Goal: Task Accomplishment & Management: Manage account settings

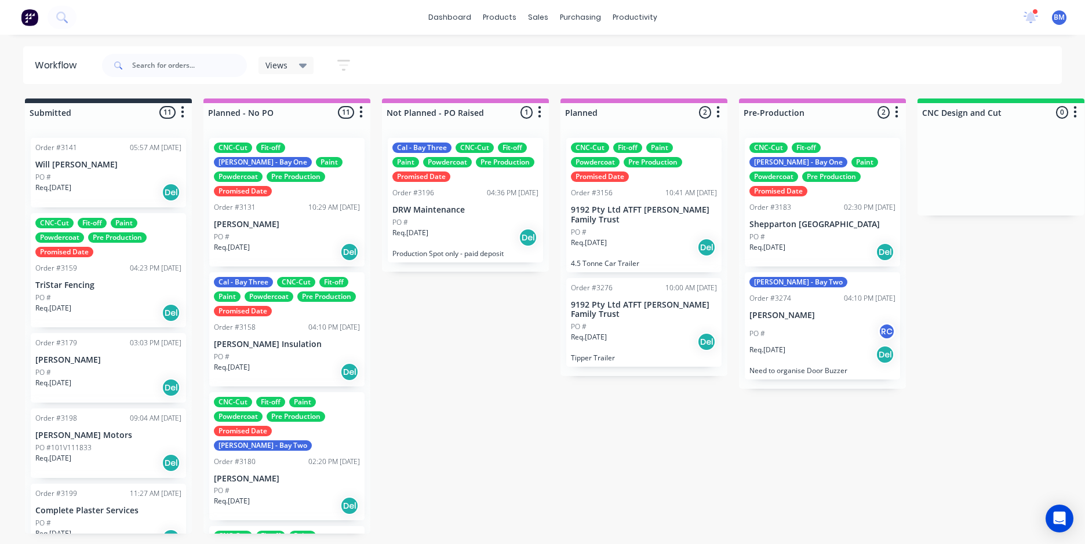
click at [527, 48] on div "Views Save new view None (Default) edit FRONTLINE WORKFLOW edit [PERSON_NAME] e…" at bounding box center [581, 65] width 963 height 35
click at [527, 4] on div "dashboard products sales purchasing productivity dashboard products Product Cat…" at bounding box center [542, 17] width 1085 height 35
click at [527, 19] on div "dashboard products sales purchasing productivity dashboard products Product Cat…" at bounding box center [542, 17] width 1085 height 35
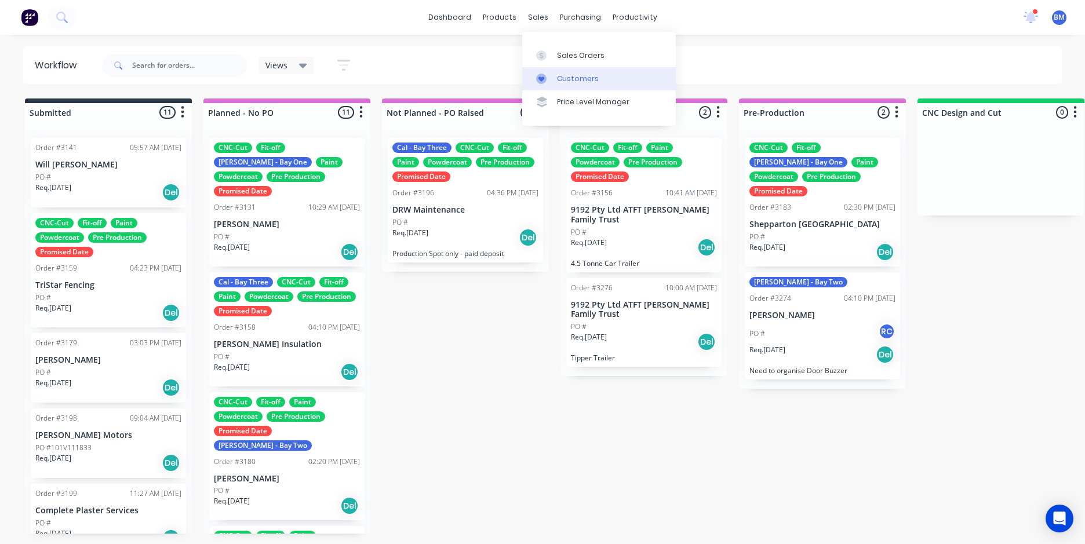
click at [527, 75] on div "Customers" at bounding box center [578, 79] width 42 height 10
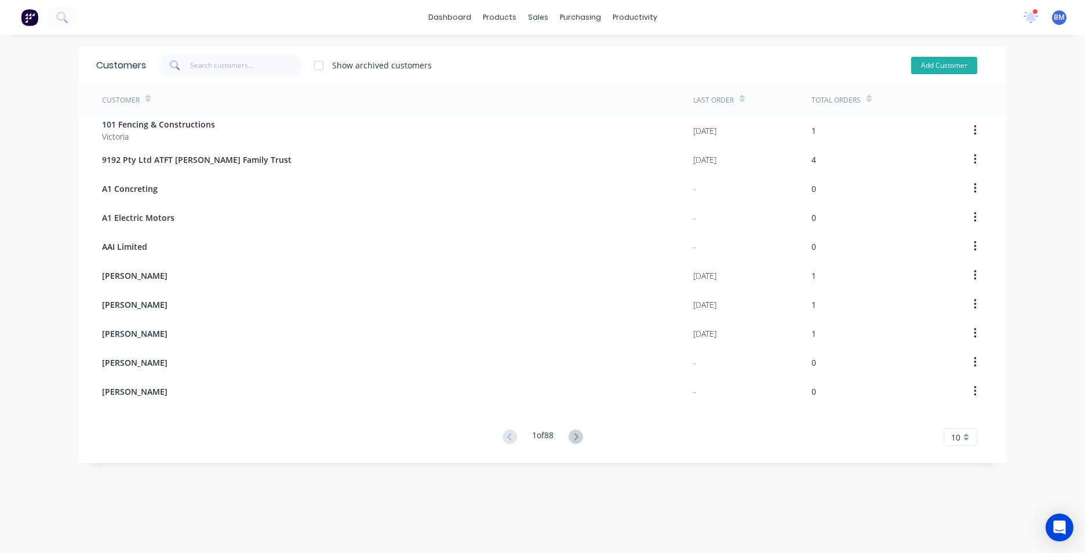
click at [527, 63] on button "Add Customer" at bounding box center [944, 65] width 66 height 17
select select "AU"
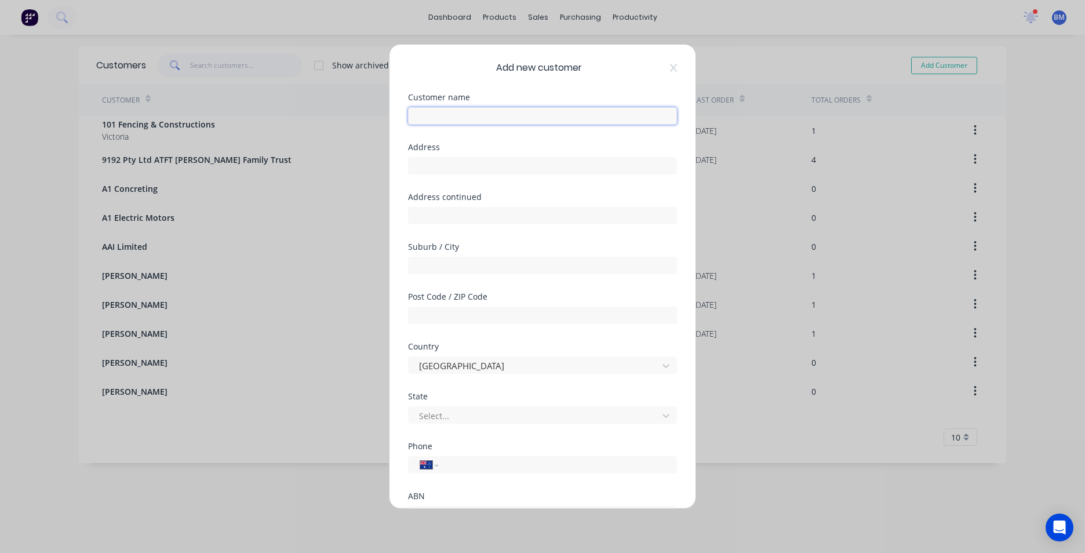
click at [482, 114] on input "text" at bounding box center [542, 115] width 269 height 17
click at [457, 124] on input "COBR" at bounding box center [542, 115] width 269 height 17
type input "C"
paste input "[URL][DOMAIN_NAME]"
drag, startPoint x: 664, startPoint y: 116, endPoint x: 299, endPoint y: 104, distance: 365.9
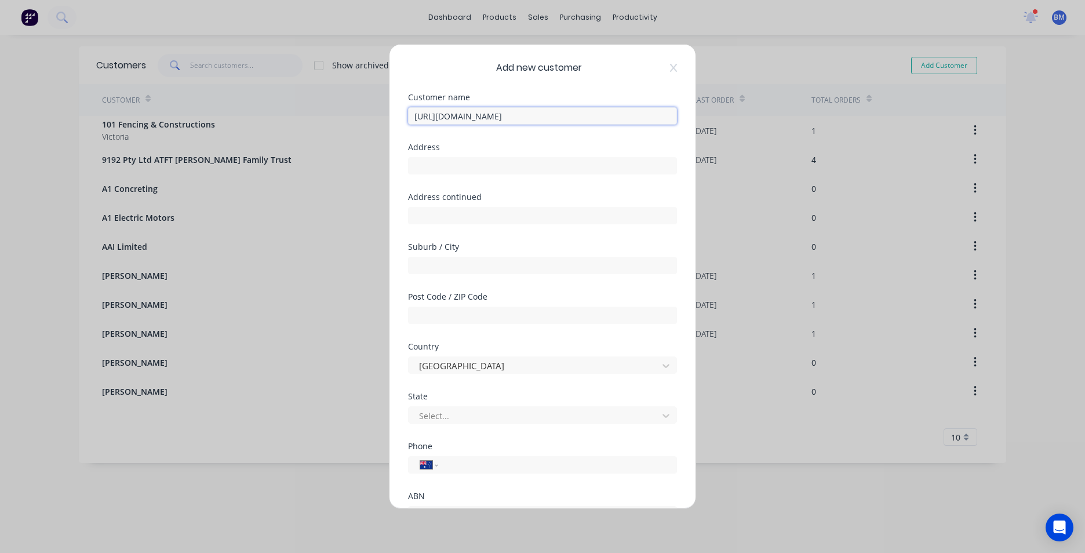
click at [284, 117] on div "Add new customer Customer name [URL][DOMAIN_NAME] Address Address continued Sub…" at bounding box center [542, 276] width 1085 height 553
type input "[URL][DOMAIN_NAME]"
drag, startPoint x: 555, startPoint y: 118, endPoint x: 300, endPoint y: 119, distance: 255.0
click at [295, 123] on div "Add new customer Customer name [URL][DOMAIN_NAME] Address Address continued Sub…" at bounding box center [542, 276] width 1085 height 553
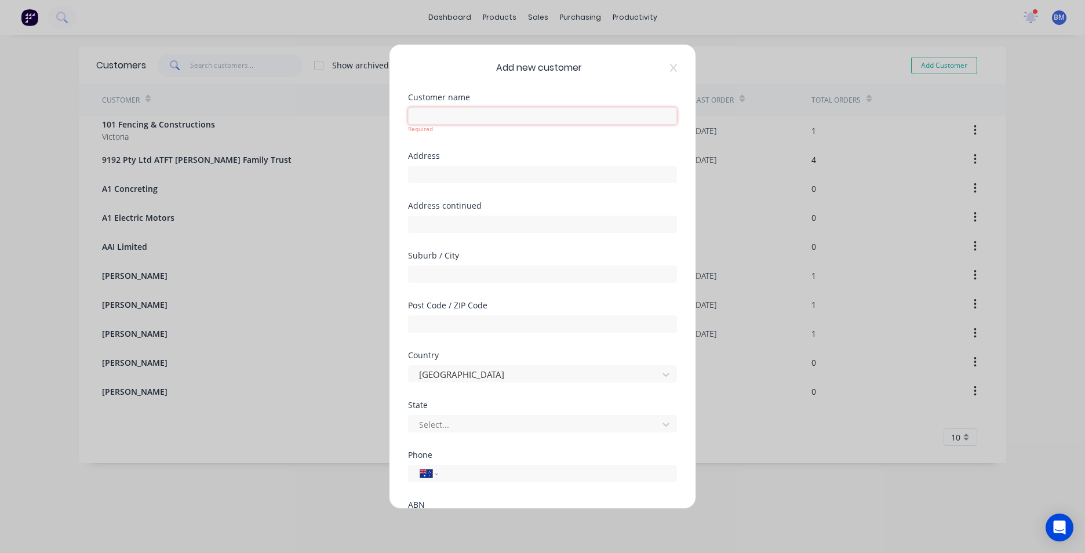
paste input "Cobram Refrigeration & AIR Conditioning"
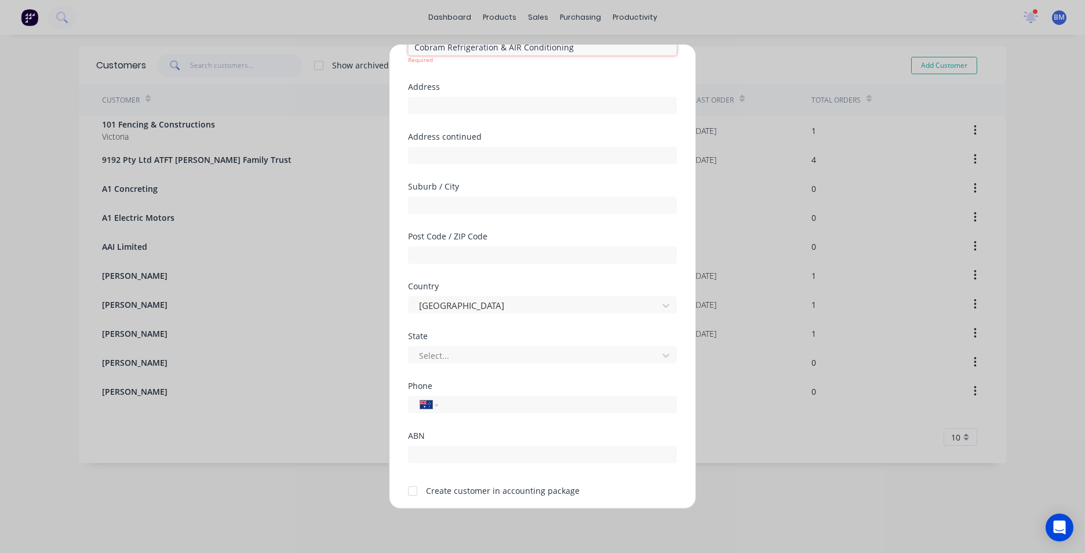
scroll to position [111, 0]
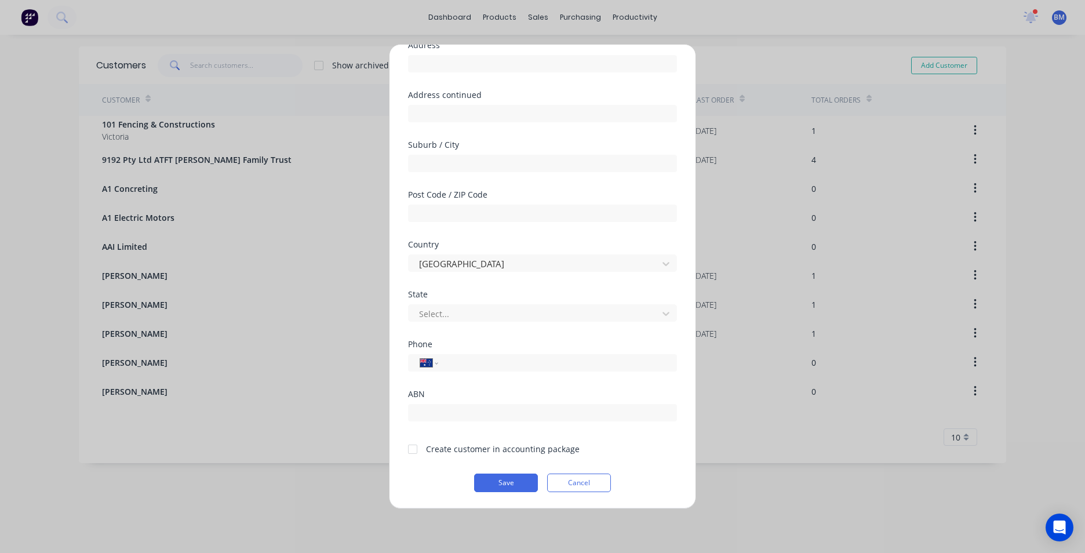
type input "Cobram Refrigeration & AIR Conditioning"
click at [410, 249] on div at bounding box center [412, 449] width 23 height 23
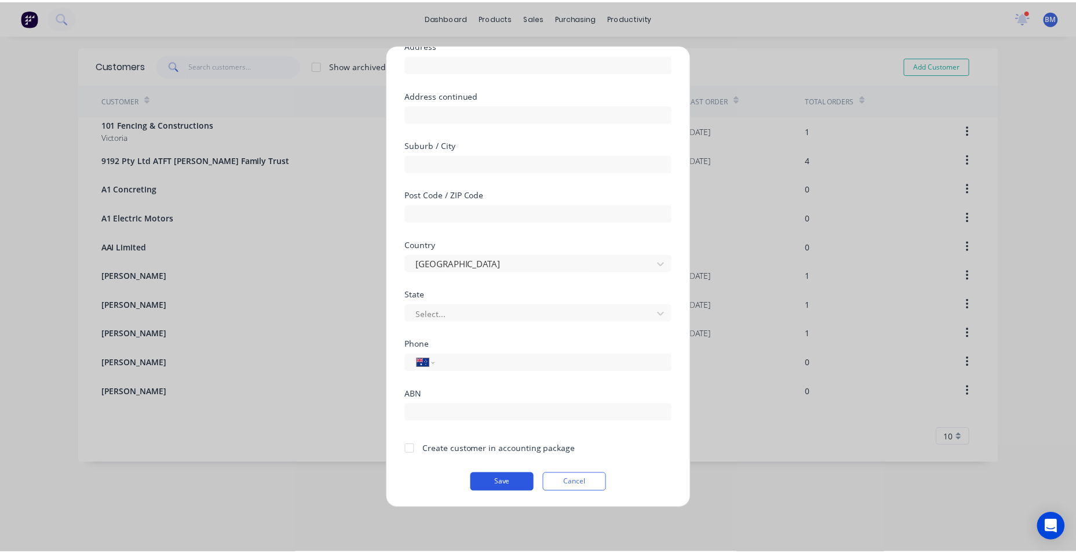
scroll to position [102, 0]
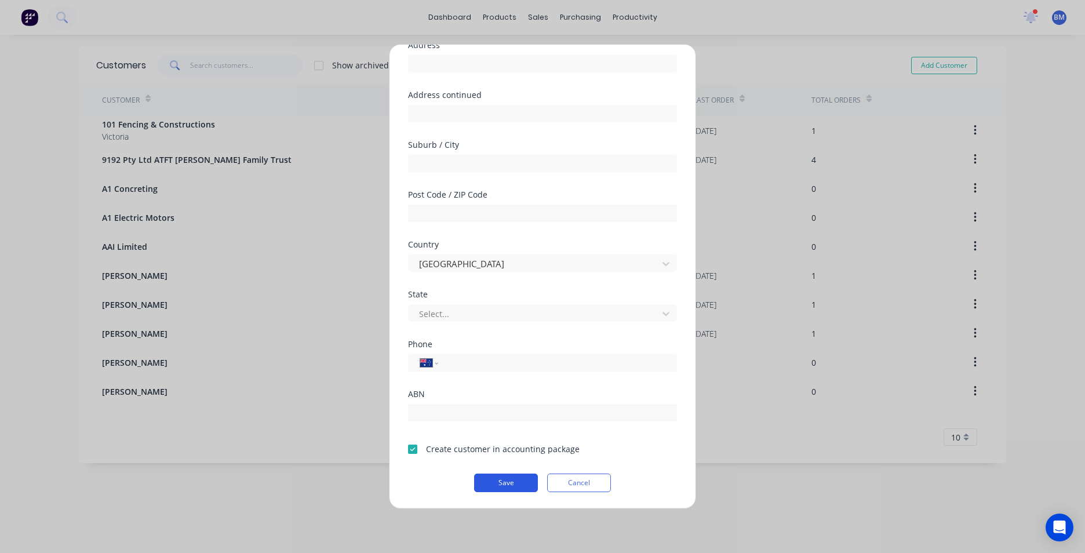
click at [518, 249] on button "Save" at bounding box center [506, 483] width 64 height 19
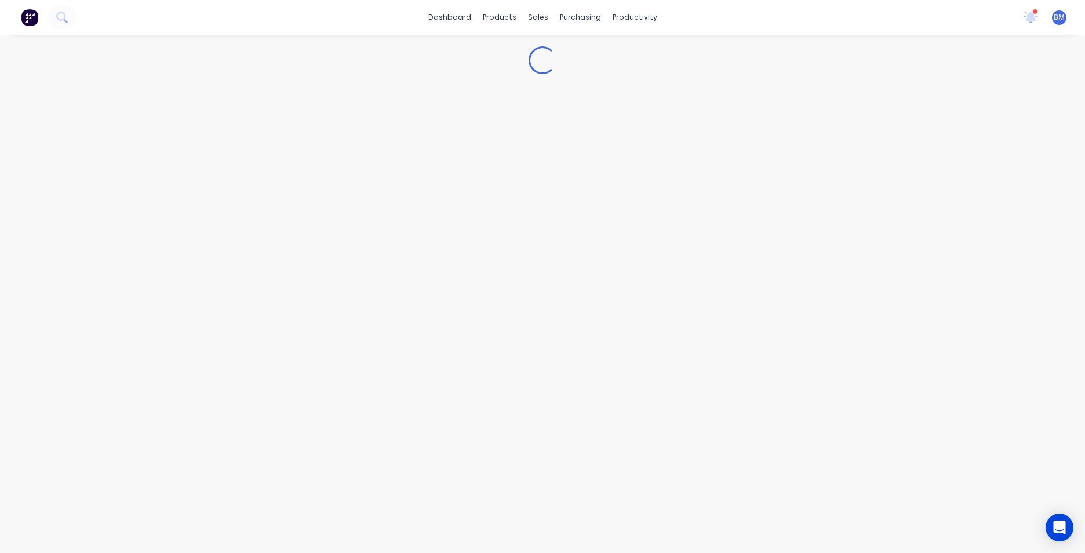
click at [527, 249] on div "Loading..." at bounding box center [542, 294] width 1085 height 518
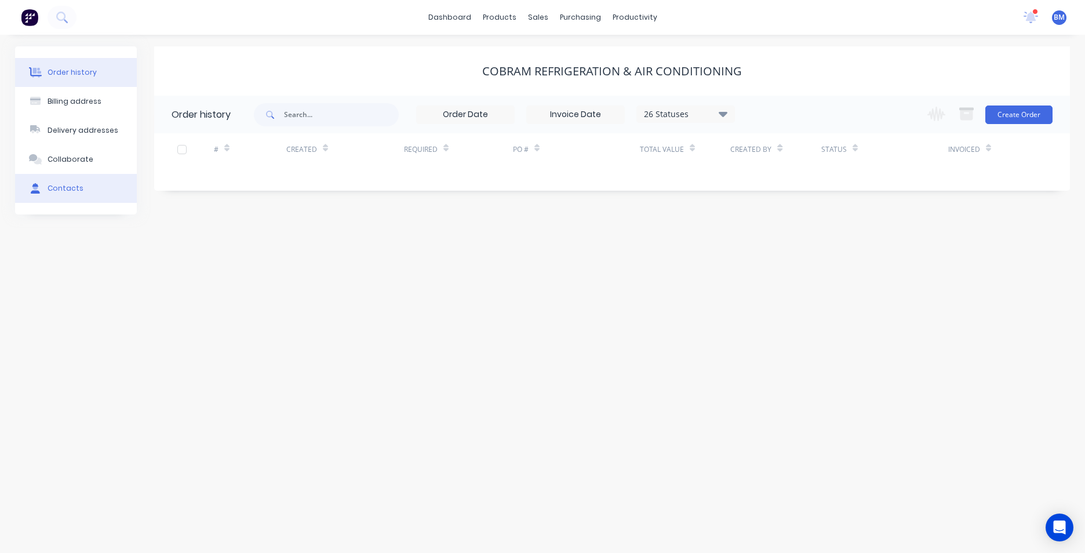
click at [83, 191] on button "Contacts" at bounding box center [76, 188] width 122 height 29
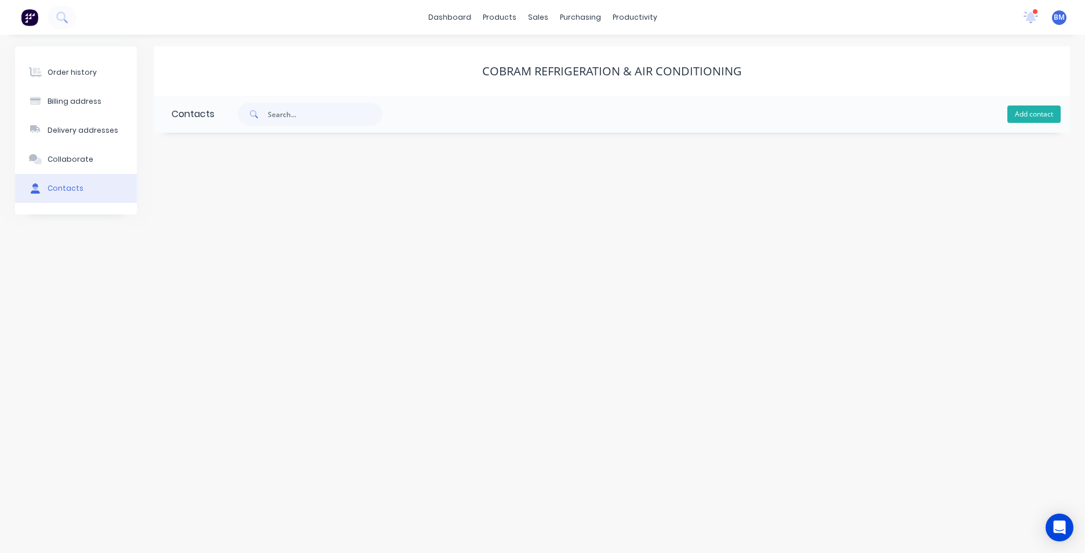
drag, startPoint x: 1011, startPoint y: 111, endPoint x: 978, endPoint y: 122, distance: 35.6
click at [527, 111] on button "Add contact" at bounding box center [1033, 113] width 53 height 17
select select "AU"
click at [251, 201] on input "text" at bounding box center [267, 199] width 190 height 17
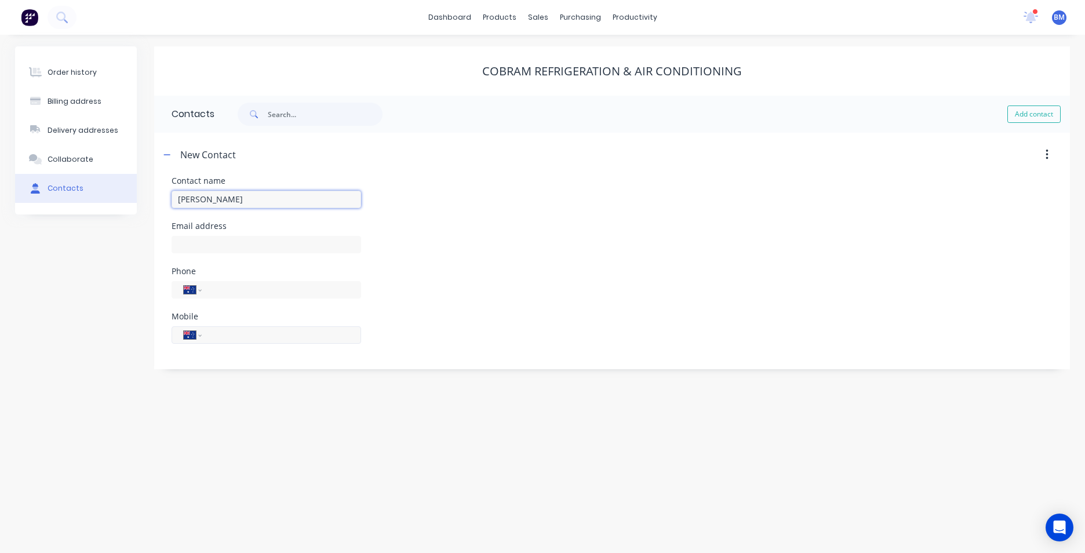
type input "[PERSON_NAME]"
click at [301, 249] on input "tel" at bounding box center [279, 334] width 139 height 13
select select "AU"
click at [307, 249] on input "tel" at bounding box center [279, 334] width 139 height 13
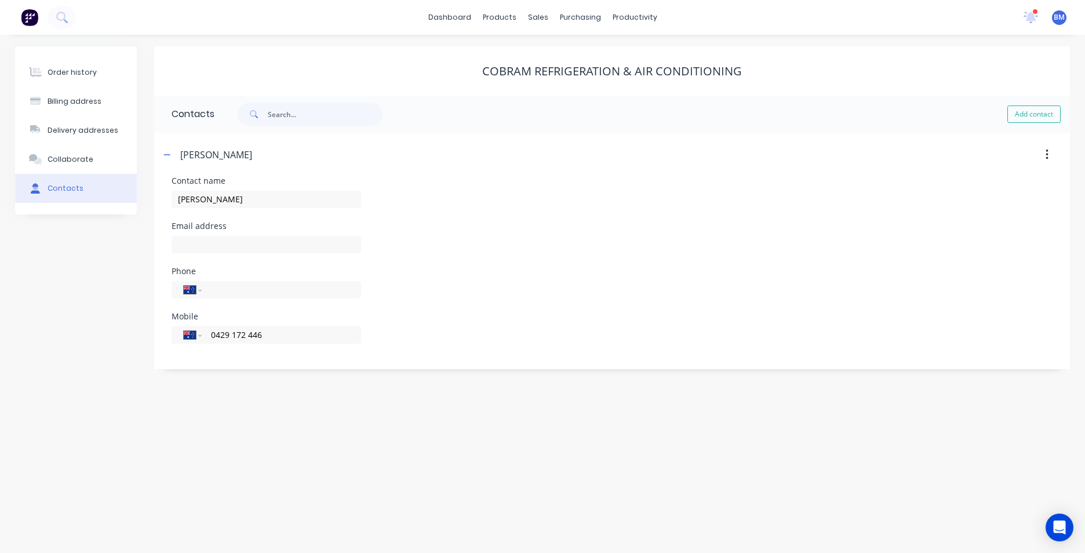
type input "0429 172 446"
click at [527, 249] on div "Phone International [GEOGRAPHIC_DATA] [GEOGRAPHIC_DATA] [GEOGRAPHIC_DATA] [GEOG…" at bounding box center [612, 289] width 881 height 45
click at [58, 72] on div "Order history" at bounding box center [72, 72] width 49 height 10
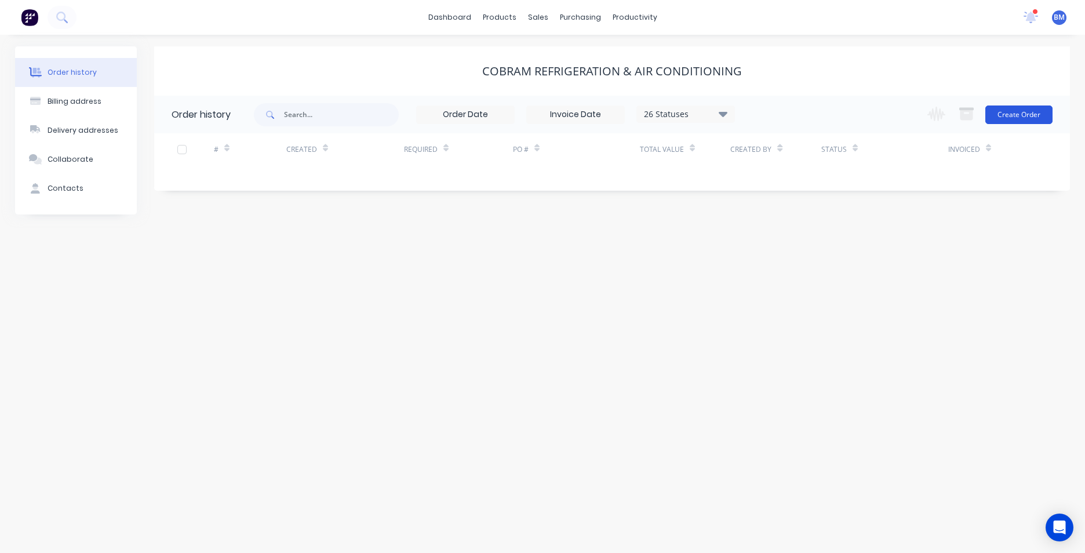
click at [527, 121] on button "Create Order" at bounding box center [1018, 114] width 67 height 19
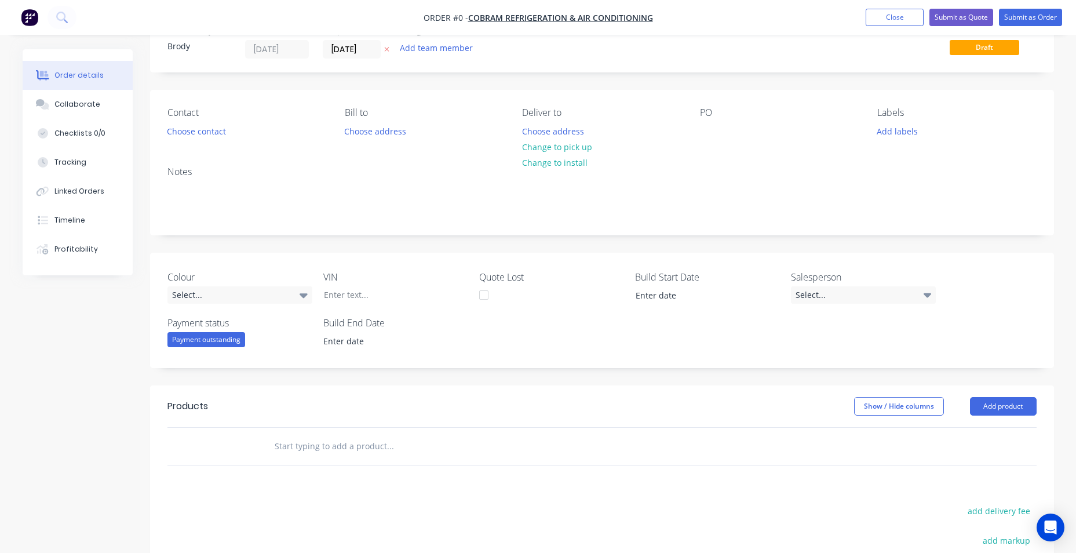
scroll to position [58, 0]
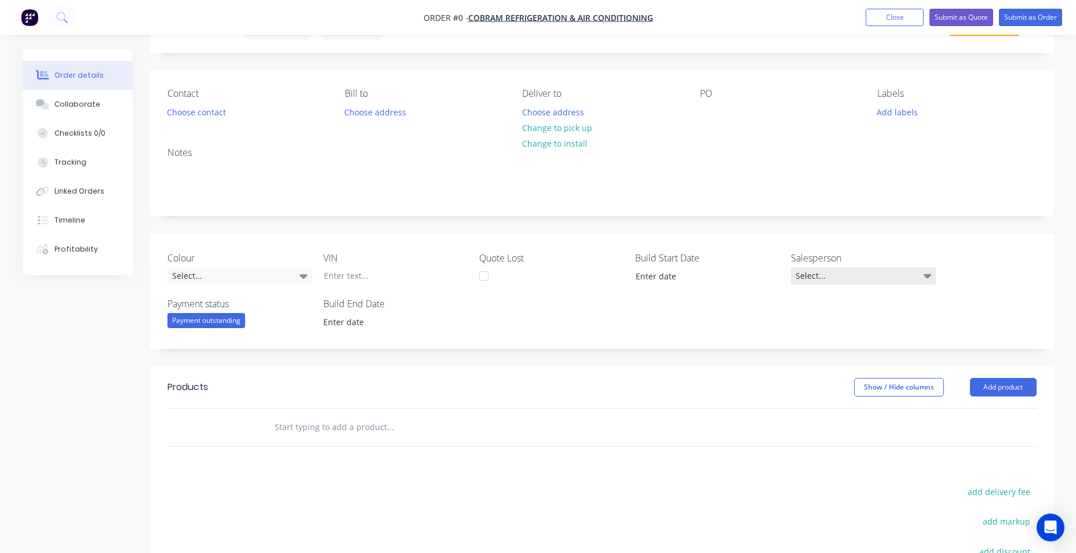
drag, startPoint x: 890, startPoint y: 268, endPoint x: 891, endPoint y: 274, distance: 6.5
click at [527, 249] on div "Select..." at bounding box center [863, 275] width 145 height 17
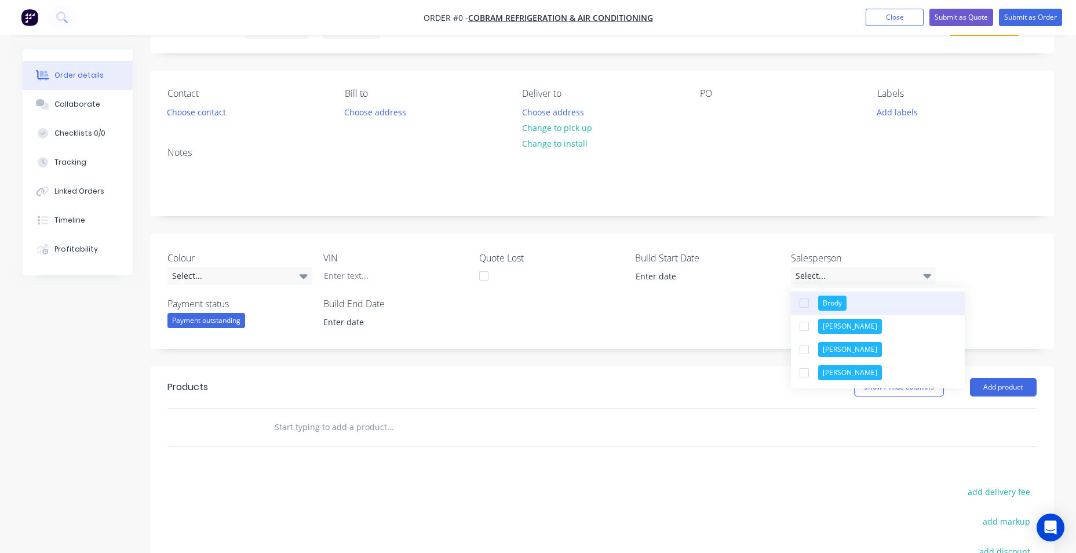
click at [527, 249] on button "Brody" at bounding box center [878, 303] width 174 height 23
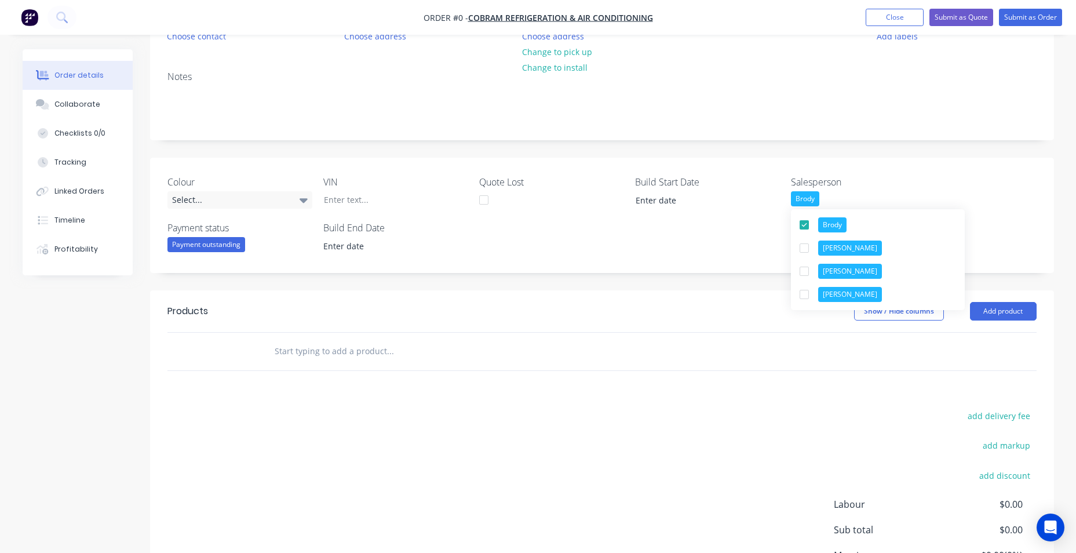
scroll to position [247, 0]
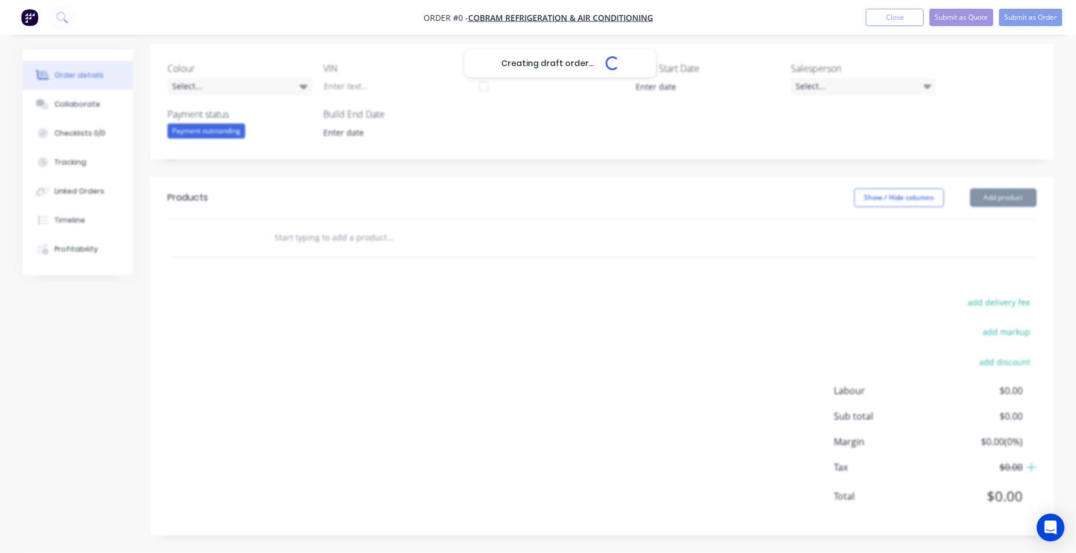
click at [330, 236] on div "Creating draft order... Loading... Order details Collaborate Checklists 0/0 Tra…" at bounding box center [538, 177] width 1055 height 751
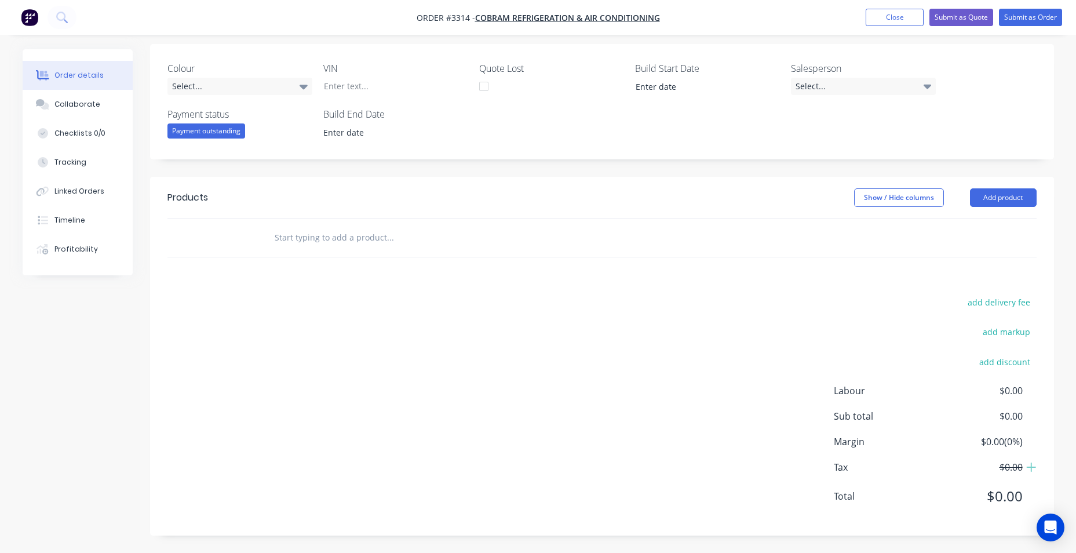
click at [339, 240] on input "text" at bounding box center [390, 237] width 232 height 23
click at [527, 194] on button "Add product" at bounding box center [1003, 197] width 67 height 19
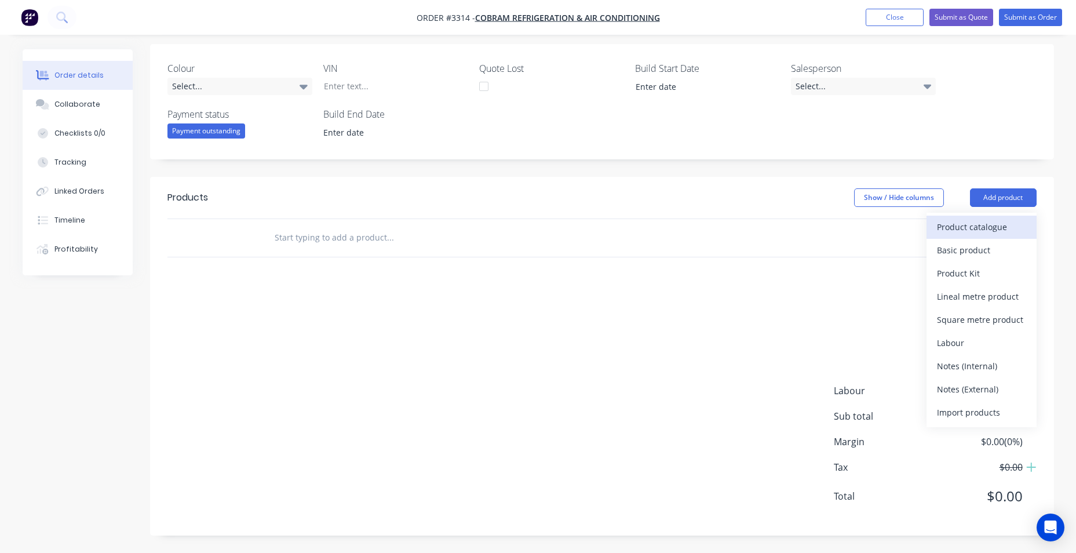
click at [527, 227] on div "Product catalogue" at bounding box center [981, 227] width 89 height 17
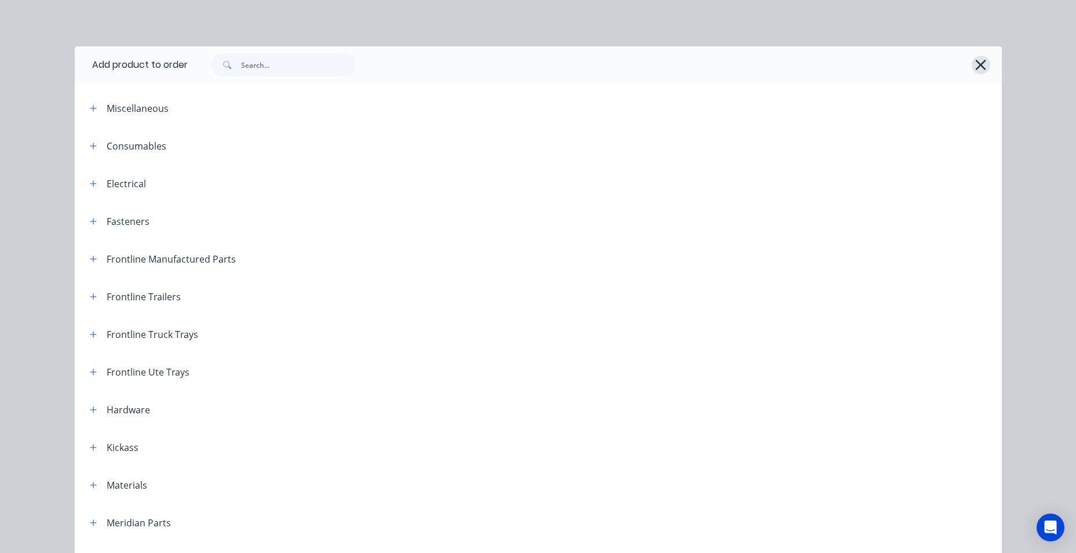
click at [527, 62] on icon "button" at bounding box center [981, 65] width 12 height 16
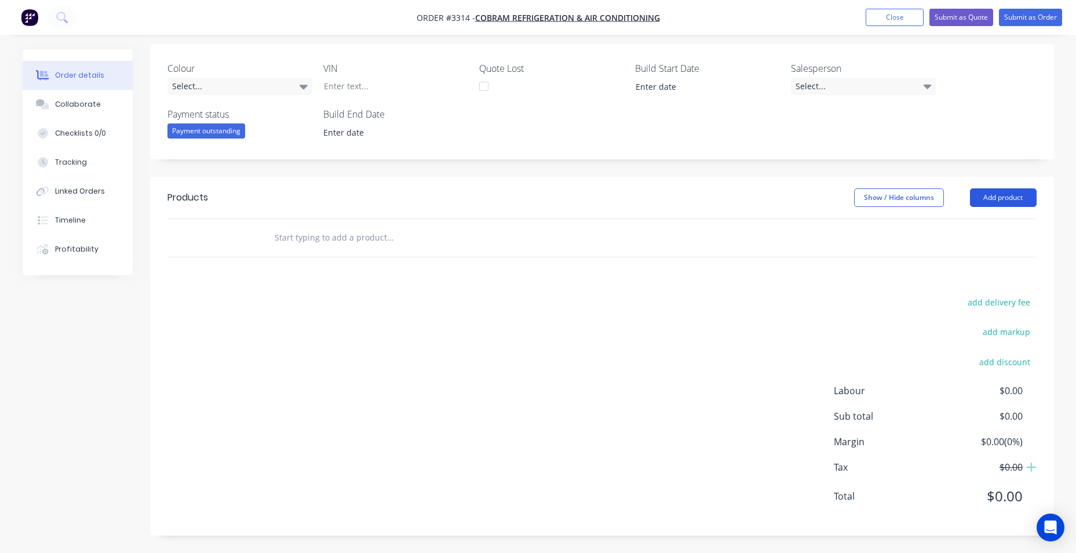
click at [527, 205] on button "Add product" at bounding box center [1003, 197] width 67 height 19
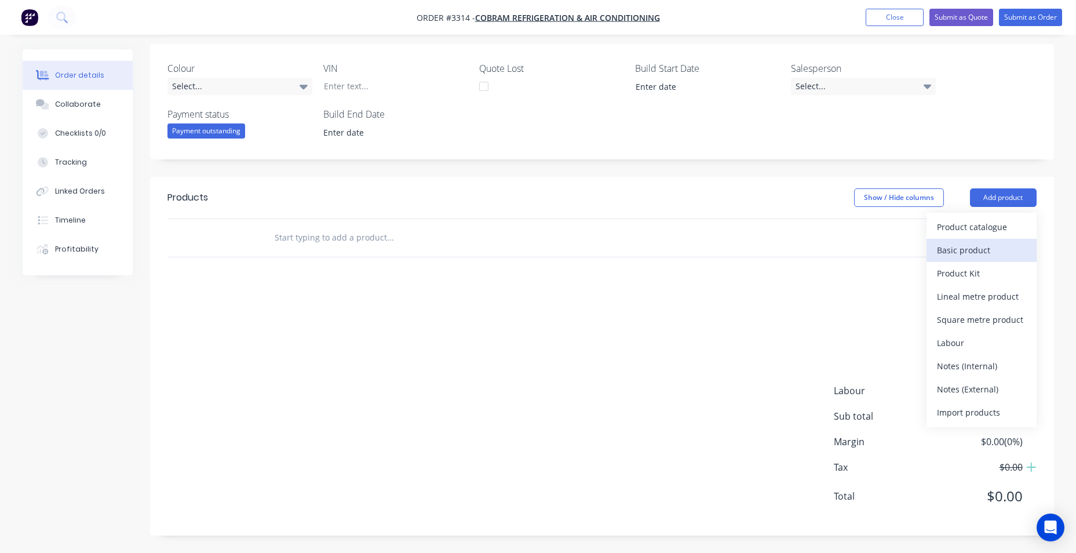
click at [527, 248] on div "Basic product" at bounding box center [981, 250] width 89 height 17
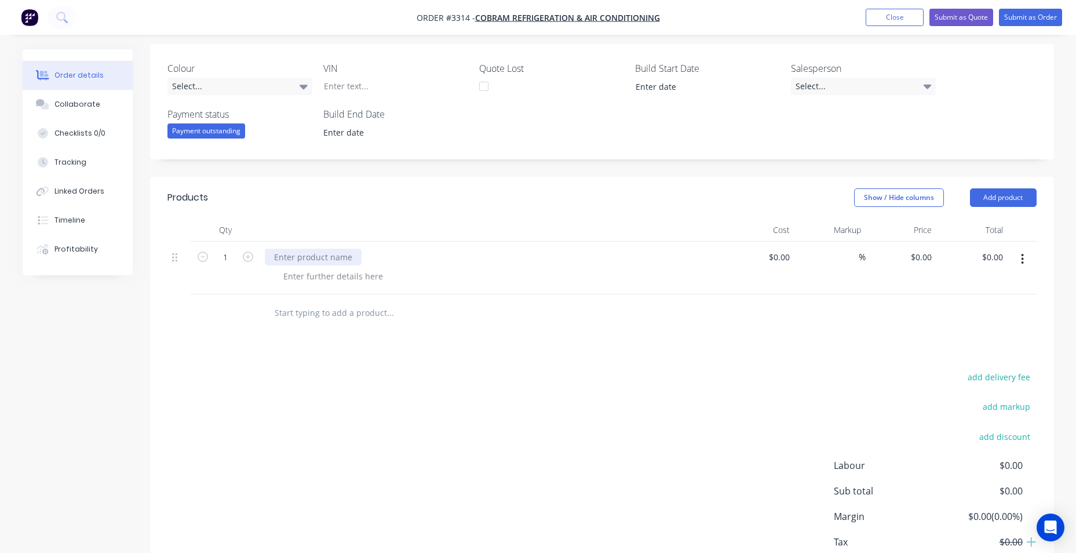
click at [313, 249] on div at bounding box center [313, 257] width 97 height 17
click at [341, 249] on div at bounding box center [333, 276] width 118 height 17
paste div
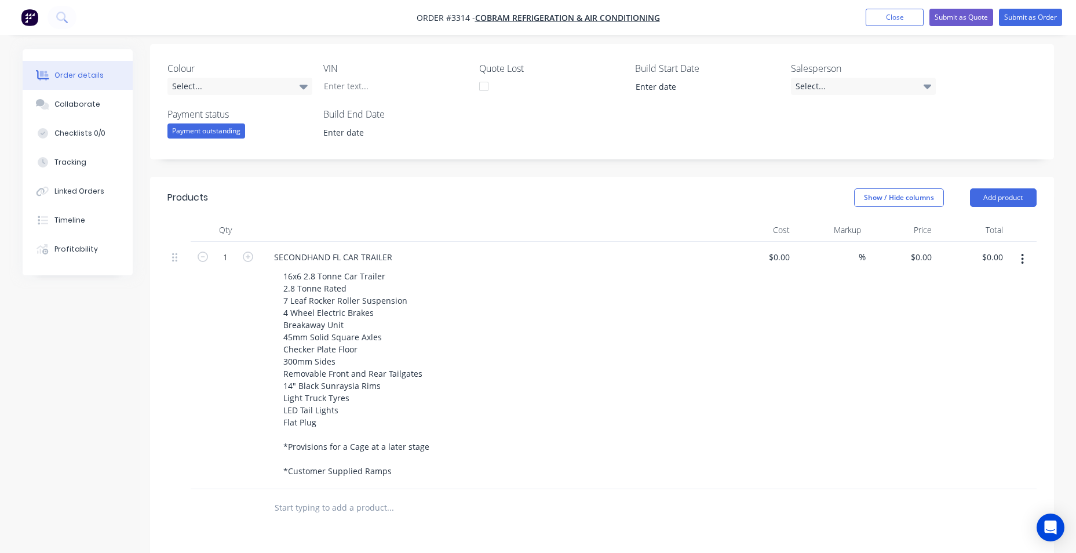
click at [476, 249] on div "16x6 2.8 Tonne Car Trailer 2.8 Tonne Rated 7 Leaf Rocker Roller Suspension 4 Wh…" at bounding box center [496, 374] width 445 height 212
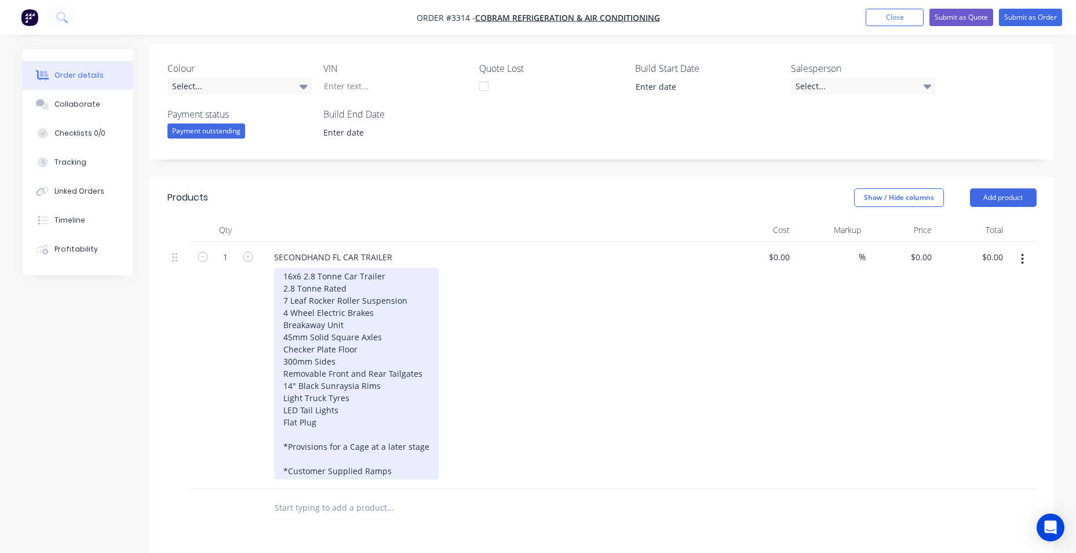
scroll to position [479, 0]
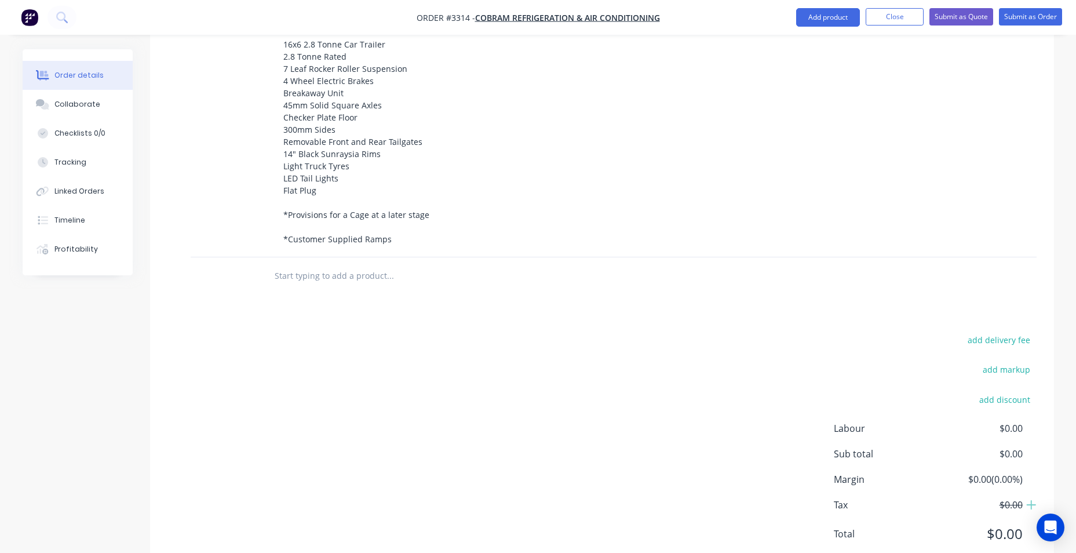
click at [368, 249] on input "text" at bounding box center [390, 275] width 232 height 23
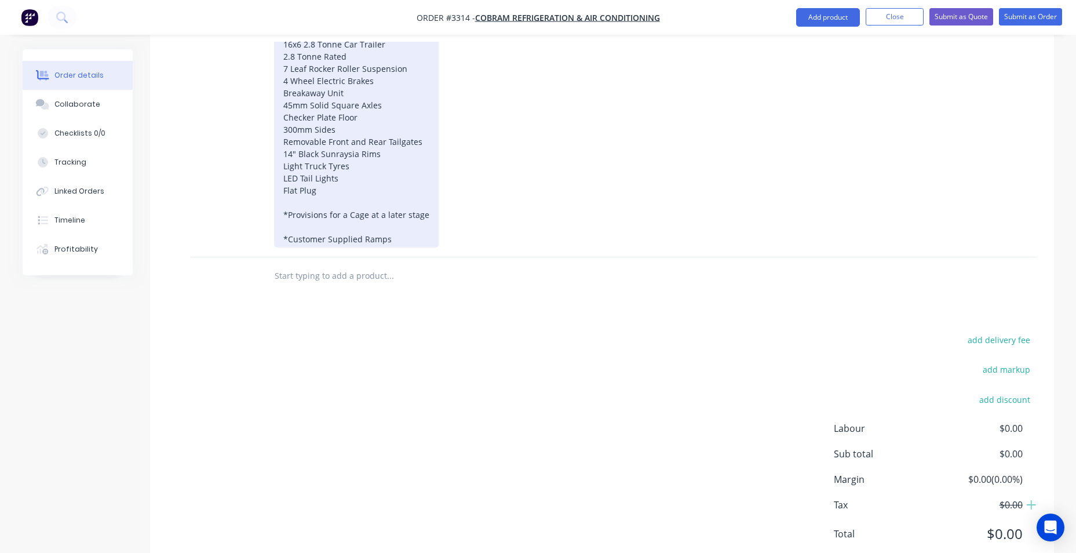
click at [431, 241] on div "16x6 2.8 Tonne Car Trailer 2.8 Tonne Rated 7 Leaf Rocker Roller Suspension 4 Wh…" at bounding box center [356, 142] width 165 height 212
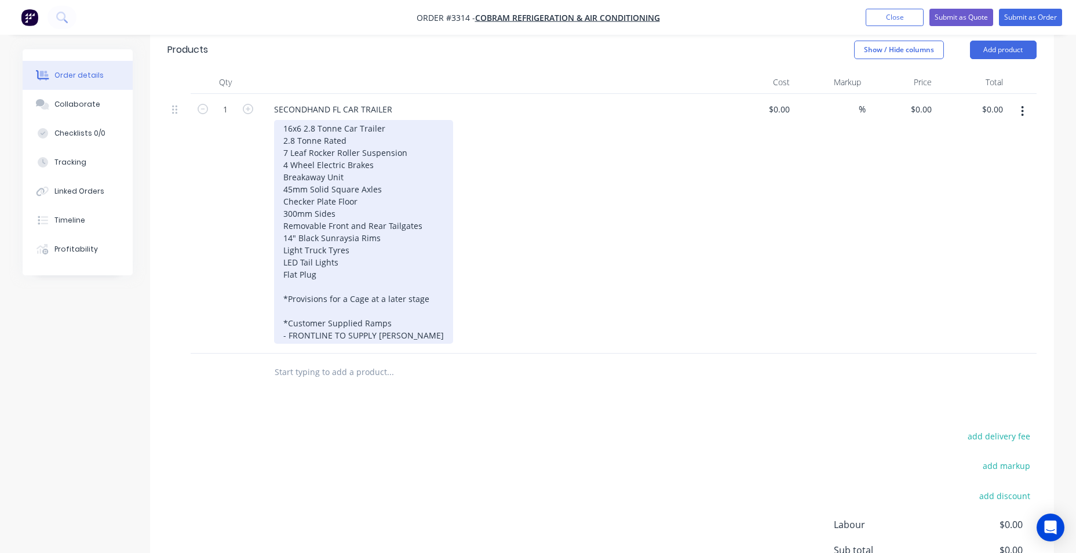
scroll to position [421, 0]
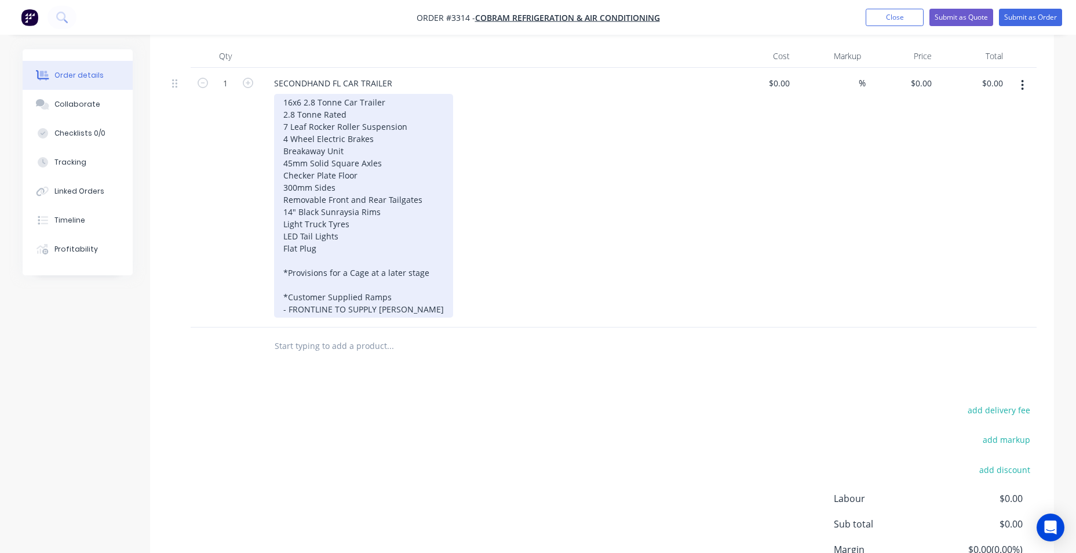
click at [282, 104] on div "16x6 2.8 Tonne Car Trailer 2.8 Tonne Rated 7 Leaf Rocker Roller Suspension 4 Wh…" at bounding box center [363, 206] width 179 height 224
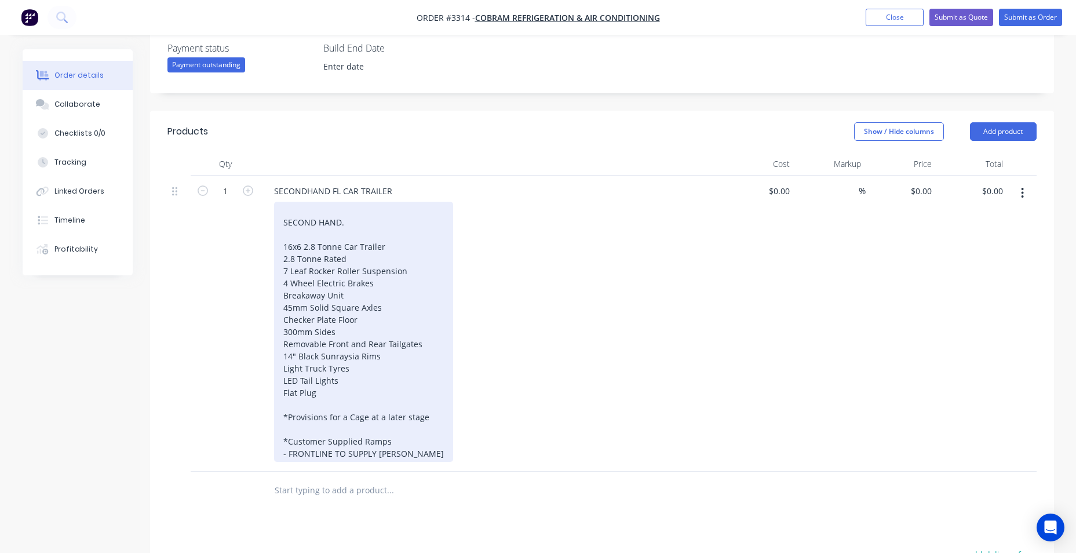
scroll to position [537, 0]
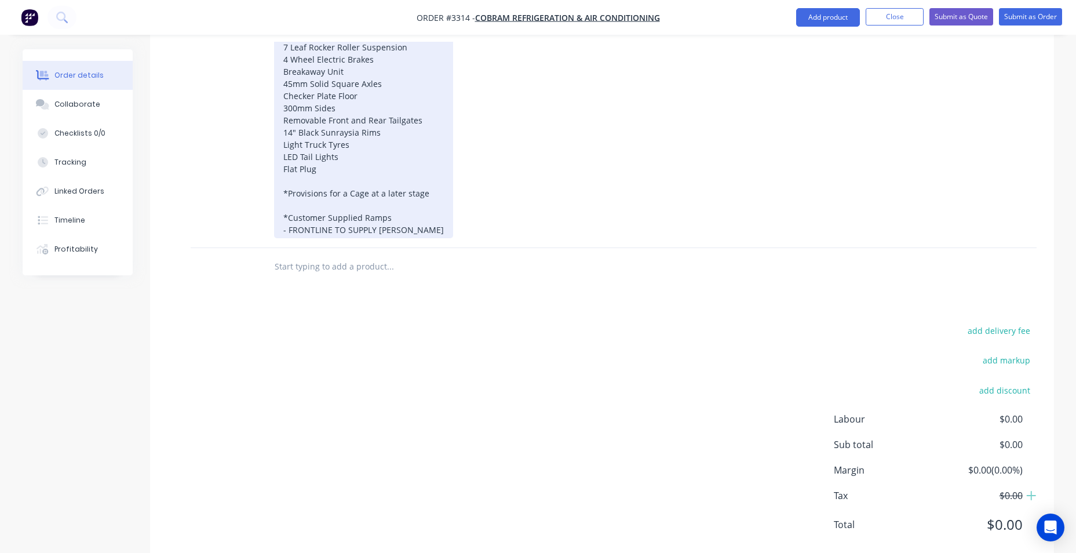
click at [402, 219] on div "SECOND HAND. 16x6 2.8 Tonne Car Trailer 2.8 Tonne Rated 7 Leaf Rocker Roller Su…" at bounding box center [363, 108] width 179 height 260
click at [409, 228] on div "SECOND HAND. 16x6 2.8 Tonne Car Trailer 2.8 Tonne Rated 7 Leaf Rocker Roller Su…" at bounding box center [363, 108] width 179 height 260
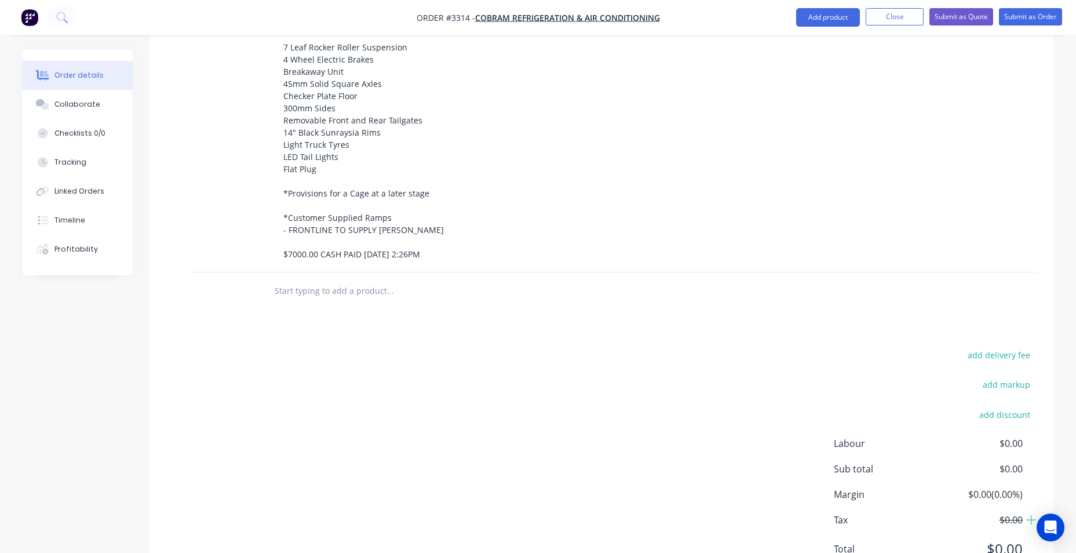
click at [527, 165] on div "$0.00 $0.00" at bounding box center [759, 112] width 71 height 321
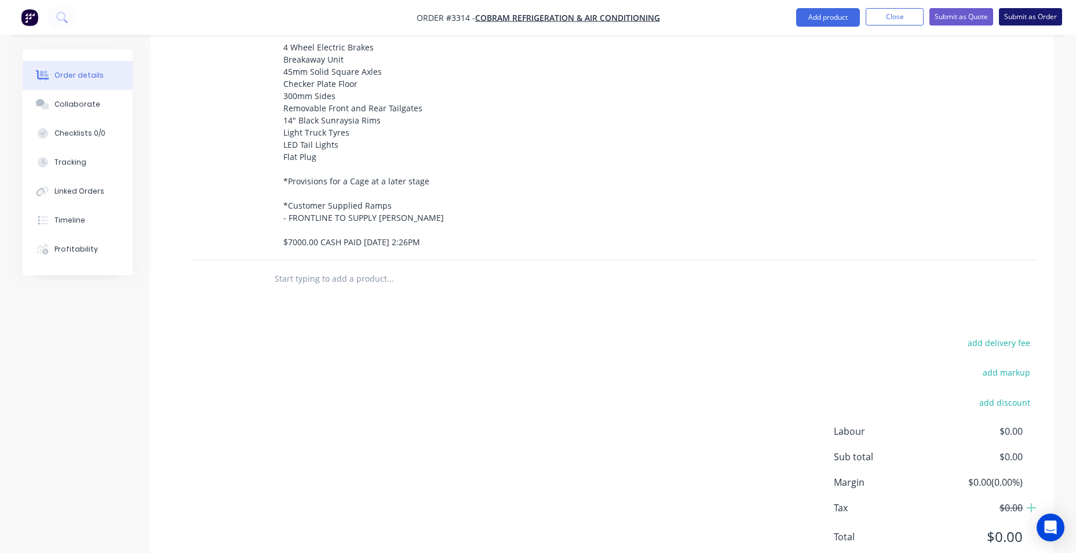
click at [527, 16] on button "Submit as Order" at bounding box center [1030, 16] width 63 height 17
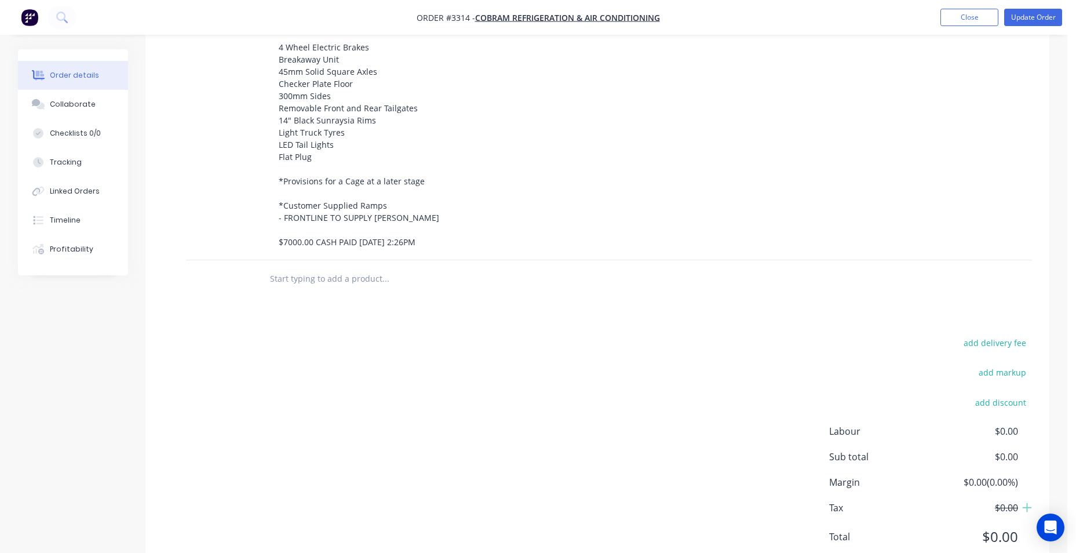
scroll to position [0, 0]
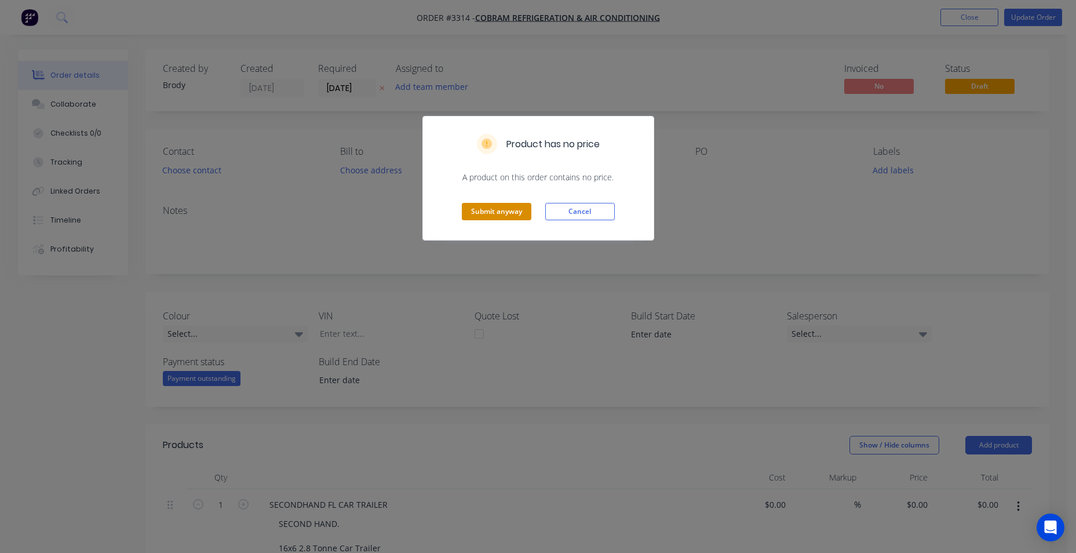
click at [517, 215] on button "Submit anyway" at bounding box center [497, 211] width 70 height 17
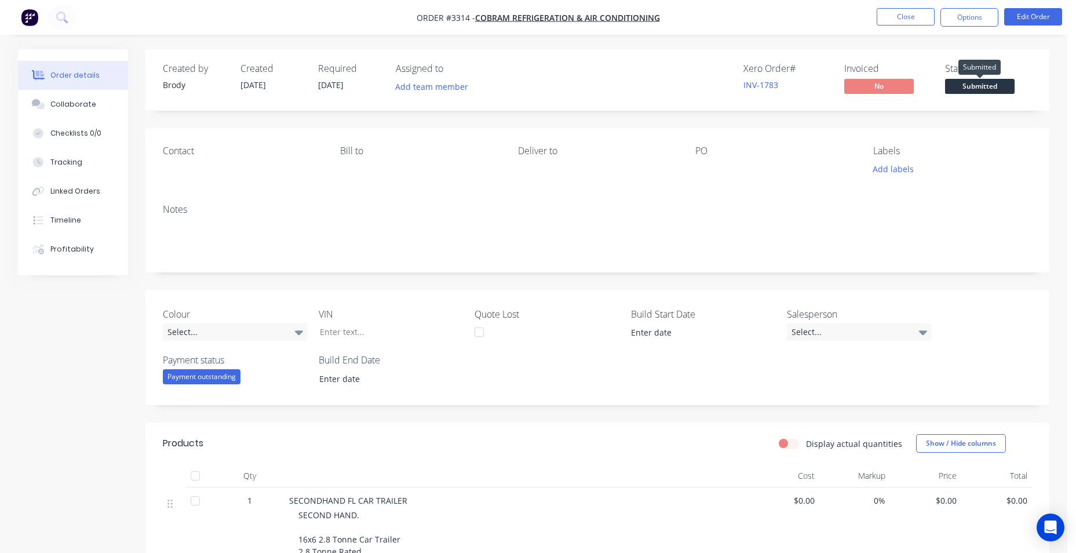
click at [527, 82] on span "Submitted" at bounding box center [980, 86] width 70 height 14
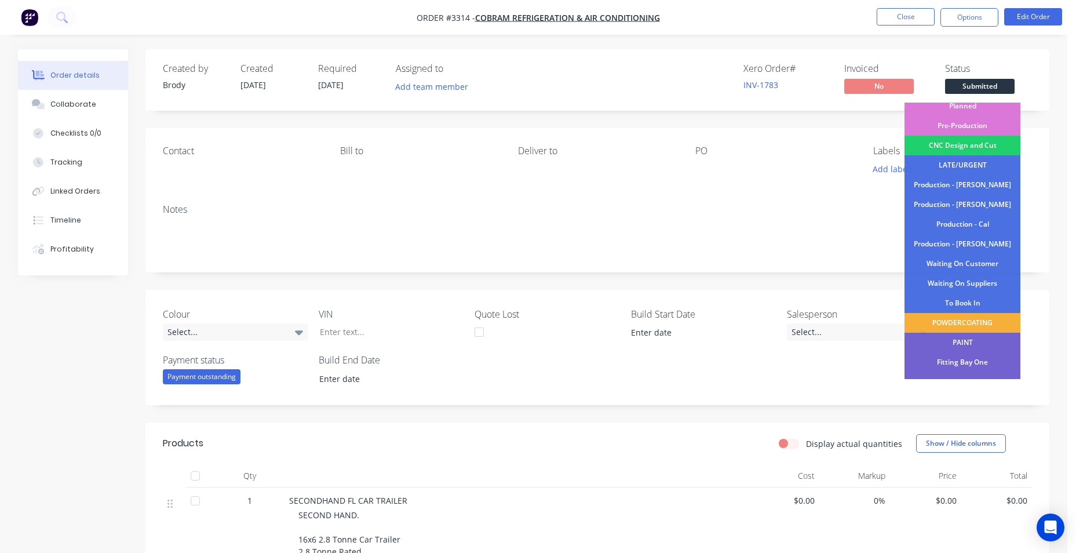
scroll to position [118, 0]
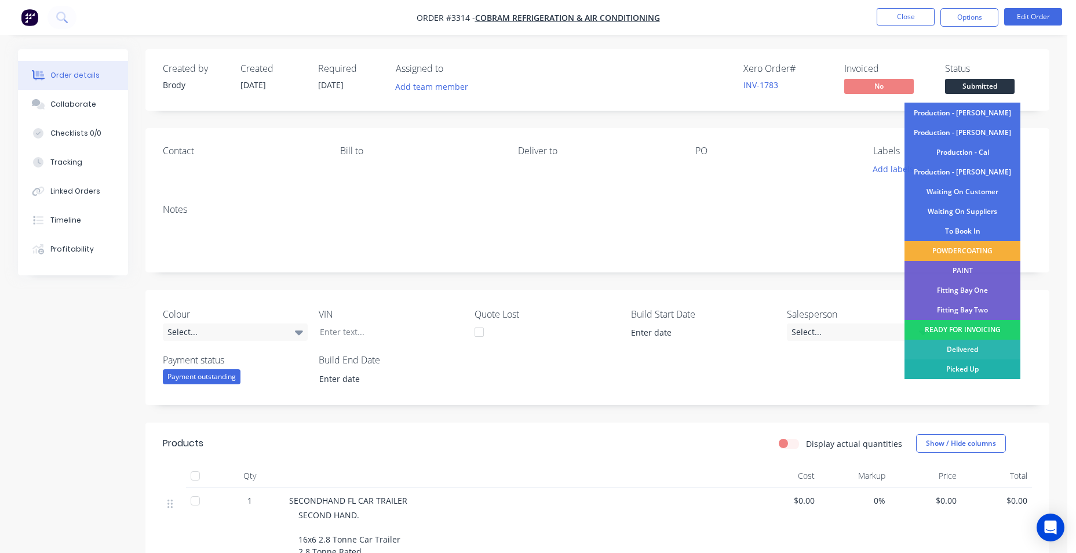
click at [527, 249] on div "Picked Up" at bounding box center [963, 369] width 116 height 20
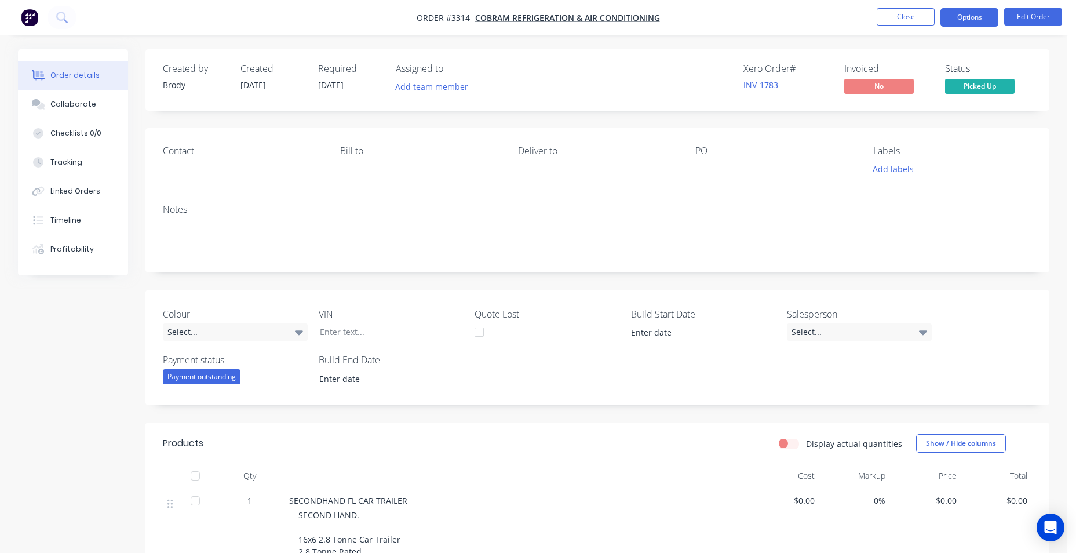
click at [527, 19] on button "Options" at bounding box center [970, 17] width 58 height 19
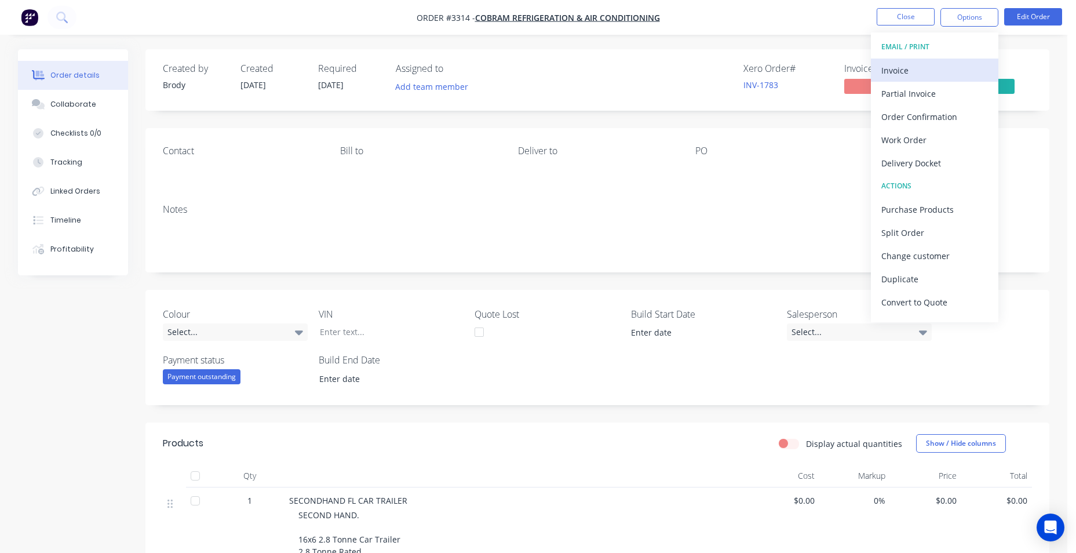
click at [527, 70] on div "Invoice" at bounding box center [935, 70] width 107 height 17
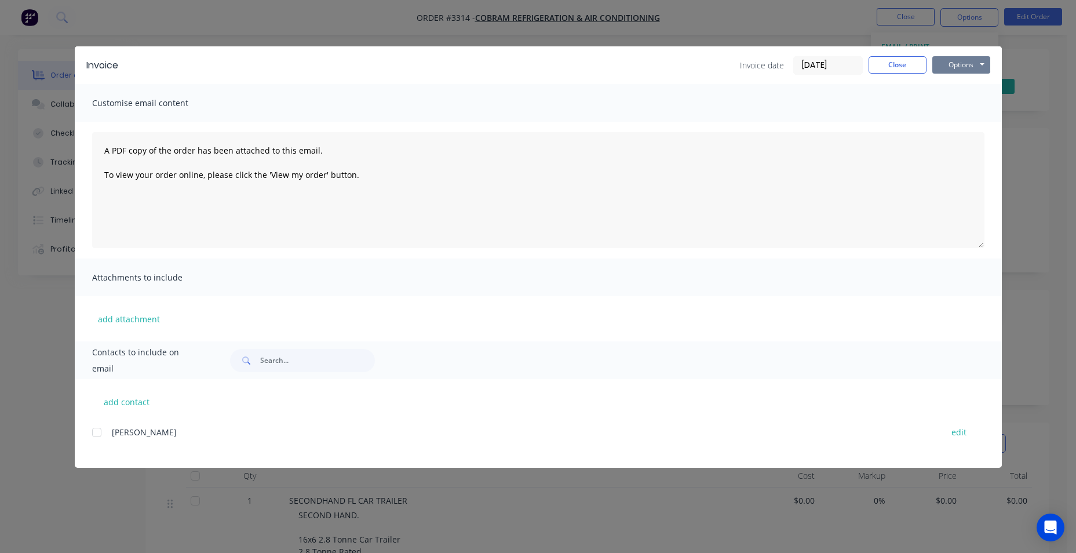
click at [527, 69] on button "Options" at bounding box center [962, 64] width 58 height 17
click at [527, 106] on button "Print" at bounding box center [970, 104] width 74 height 19
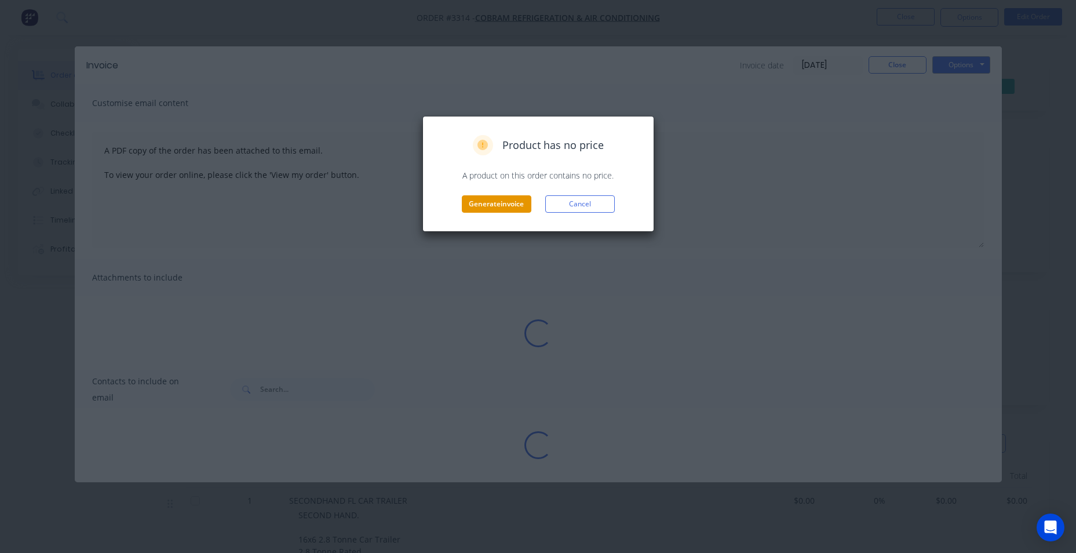
click at [480, 205] on button "Generate invoice" at bounding box center [497, 203] width 70 height 17
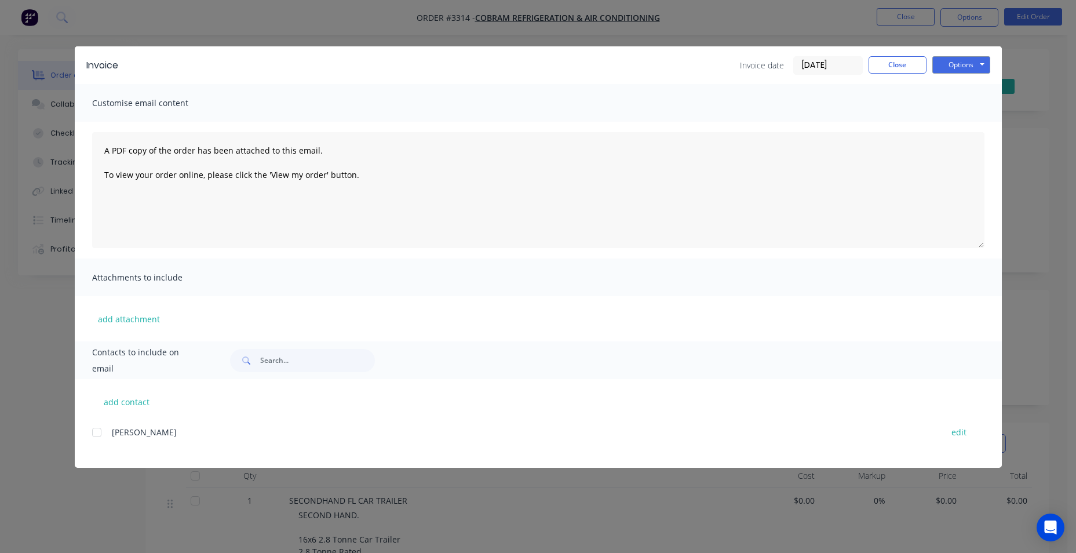
drag, startPoint x: 224, startPoint y: 428, endPoint x: 111, endPoint y: 436, distance: 113.3
click at [222, 249] on div "[PERSON_NAME]" at bounding box center [521, 432] width 819 height 12
click at [92, 249] on div at bounding box center [96, 432] width 23 height 23
click at [126, 249] on button "add contact" at bounding box center [127, 401] width 70 height 17
select select "AU"
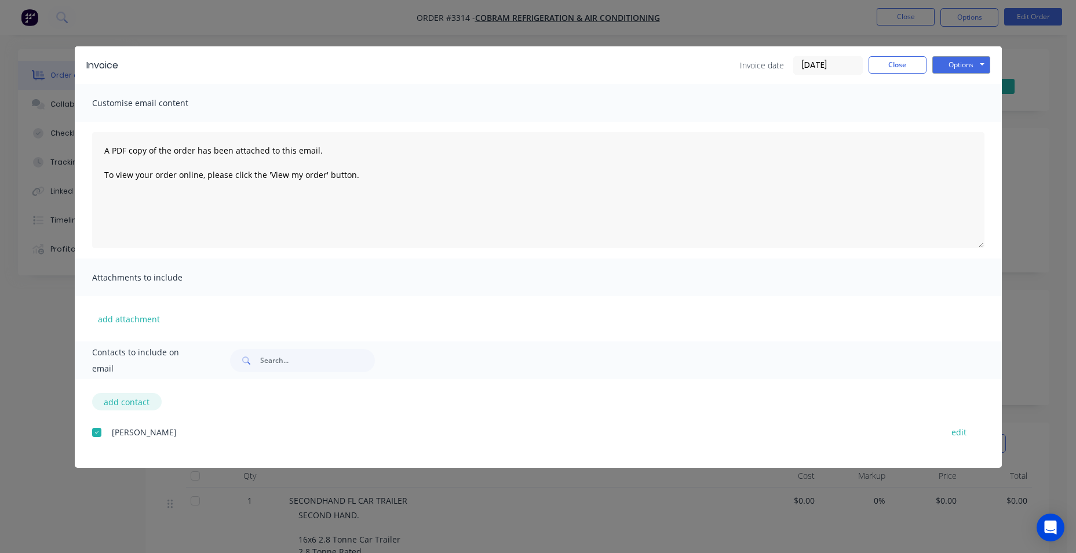
select select "AU"
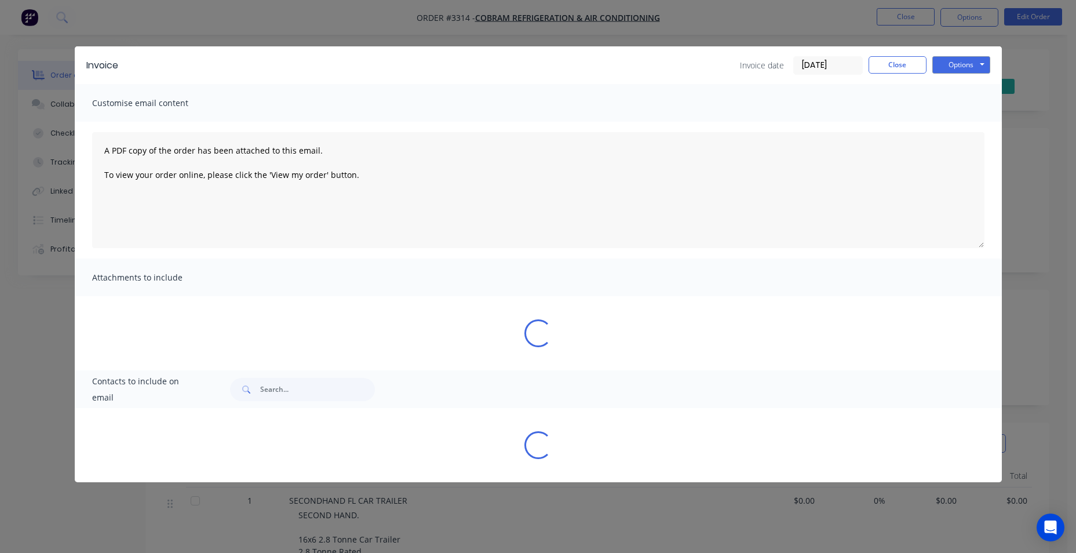
select select "AU"
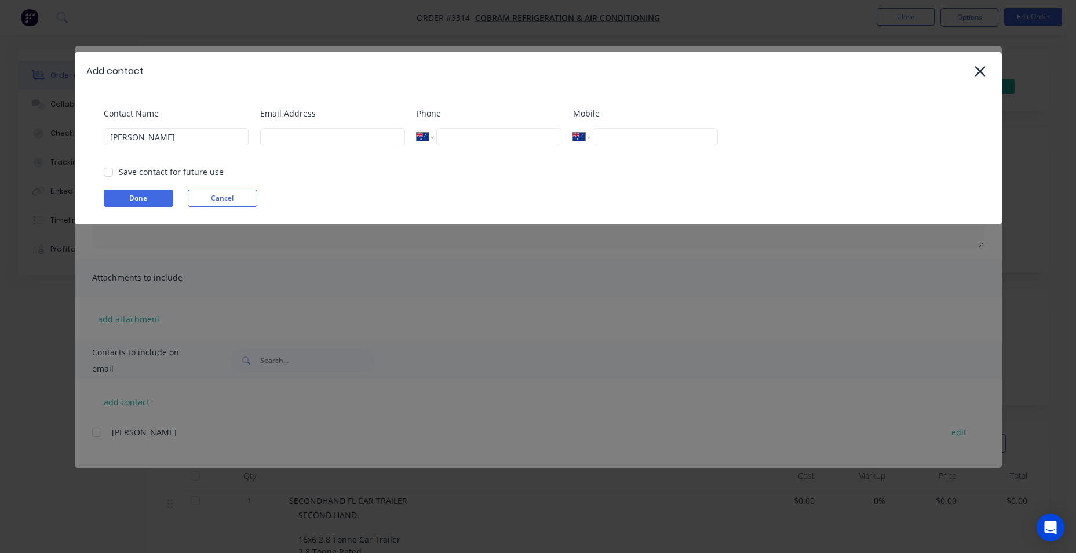
type input "JASO"
select select "AU"
click at [527, 71] on div at bounding box center [980, 71] width 20 height 20
click at [527, 72] on icon at bounding box center [980, 71] width 10 height 10
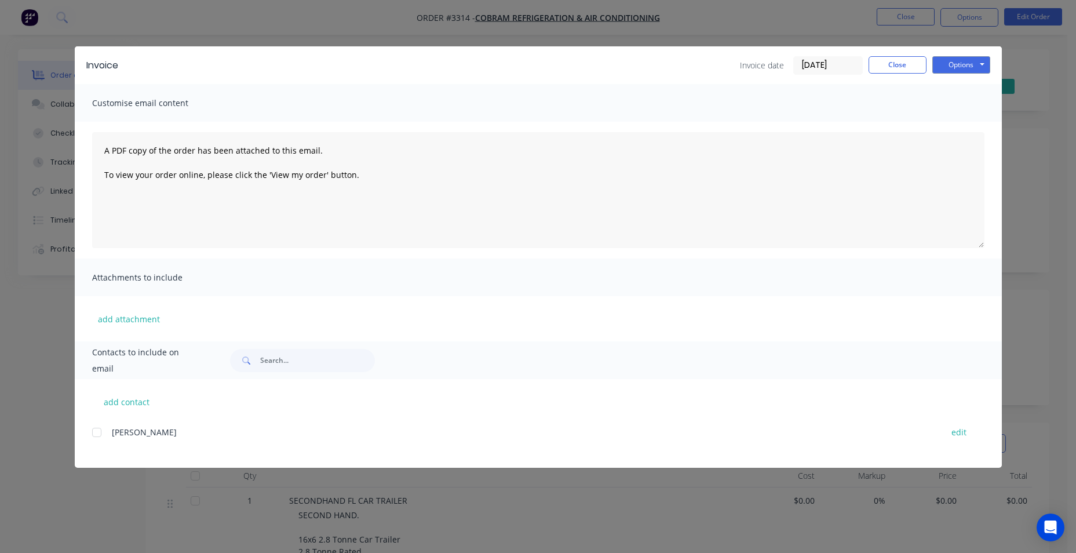
click at [527, 15] on div "Invoice Invoice date [DATE] Close Options Preview Print Email Customise email c…" at bounding box center [538, 276] width 1076 height 553
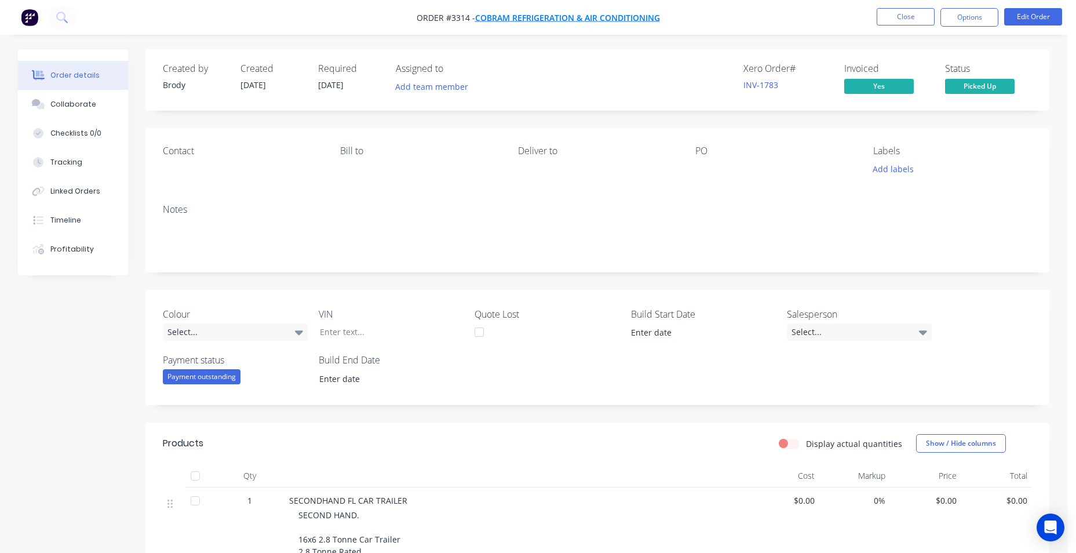
click at [527, 17] on span "Cobram Refrigeration & AIR Conditioning" at bounding box center [567, 17] width 185 height 11
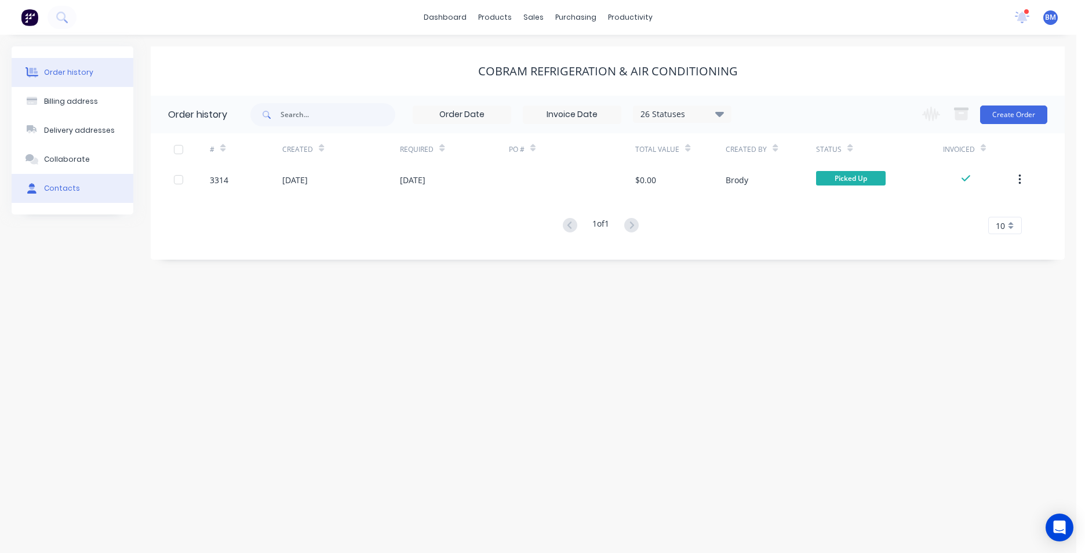
click at [63, 184] on div "Contacts" at bounding box center [62, 188] width 36 height 10
select select "AU"
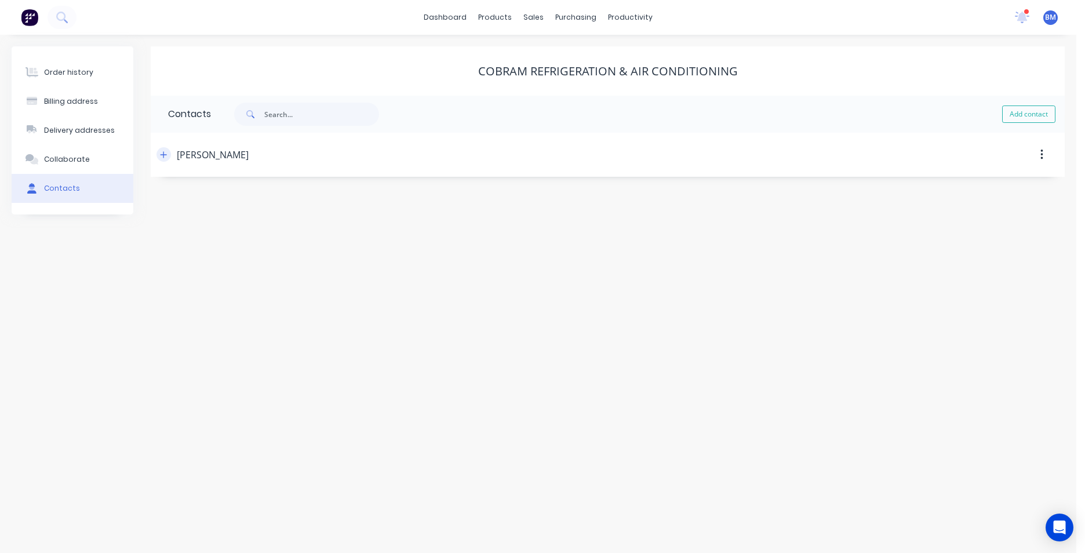
click at [162, 155] on icon "button" at bounding box center [164, 154] width 6 height 6
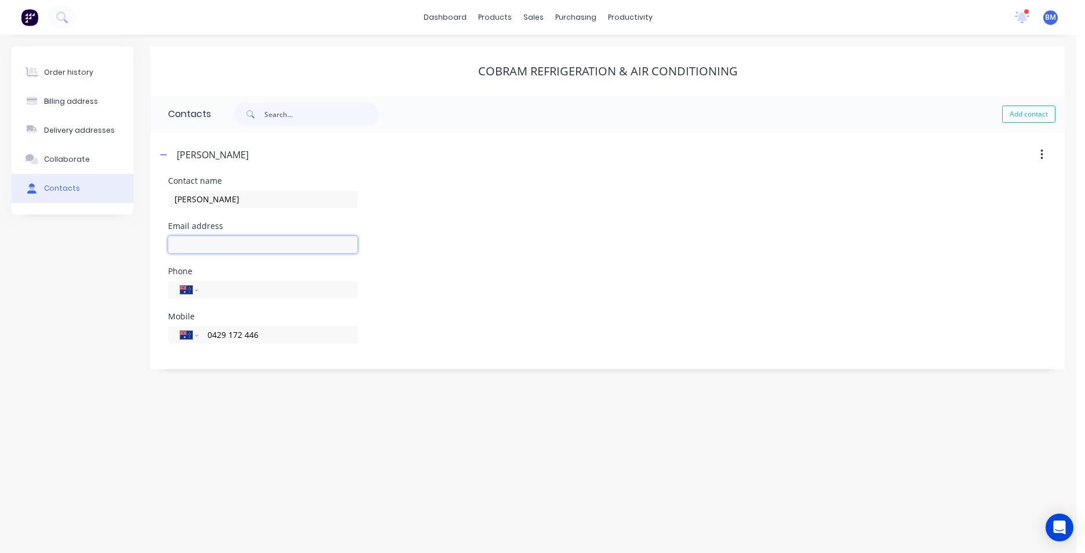
click at [242, 245] on input "text" at bounding box center [263, 244] width 190 height 17
click at [211, 241] on input "COBRAM REFRIG" at bounding box center [263, 244] width 190 height 17
click at [247, 249] on input "COBRAMREFRIG" at bounding box center [263, 244] width 190 height 17
type input "[EMAIL_ADDRESS][DOMAIN_NAME]"
click at [527, 222] on div "Email address [EMAIL_ADDRESS][DOMAIN_NAME]" at bounding box center [607, 244] width 879 height 45
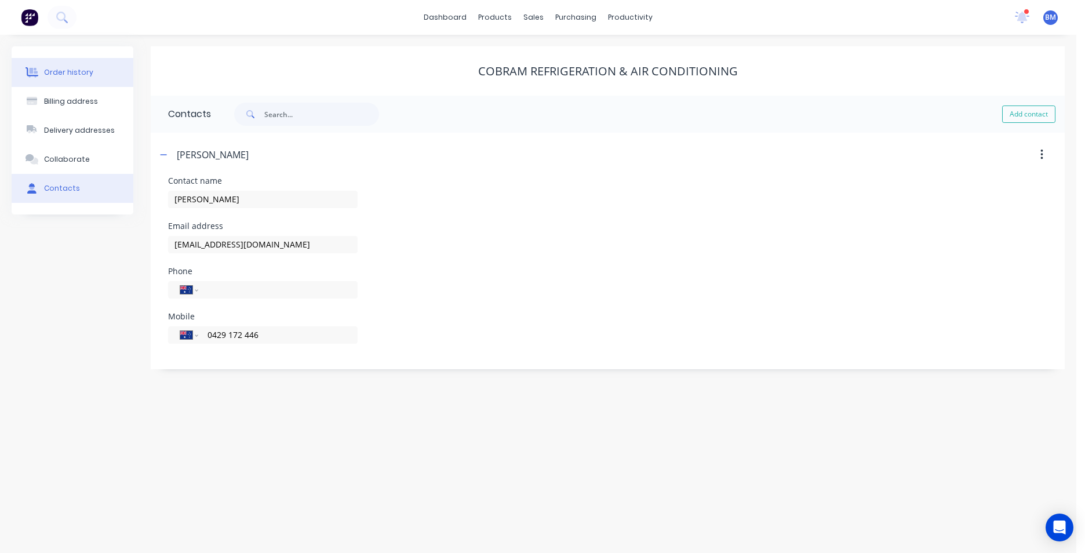
drag, startPoint x: 71, startPoint y: 72, endPoint x: 146, endPoint y: 72, distance: 74.8
click at [74, 72] on div "Order history" at bounding box center [68, 72] width 49 height 10
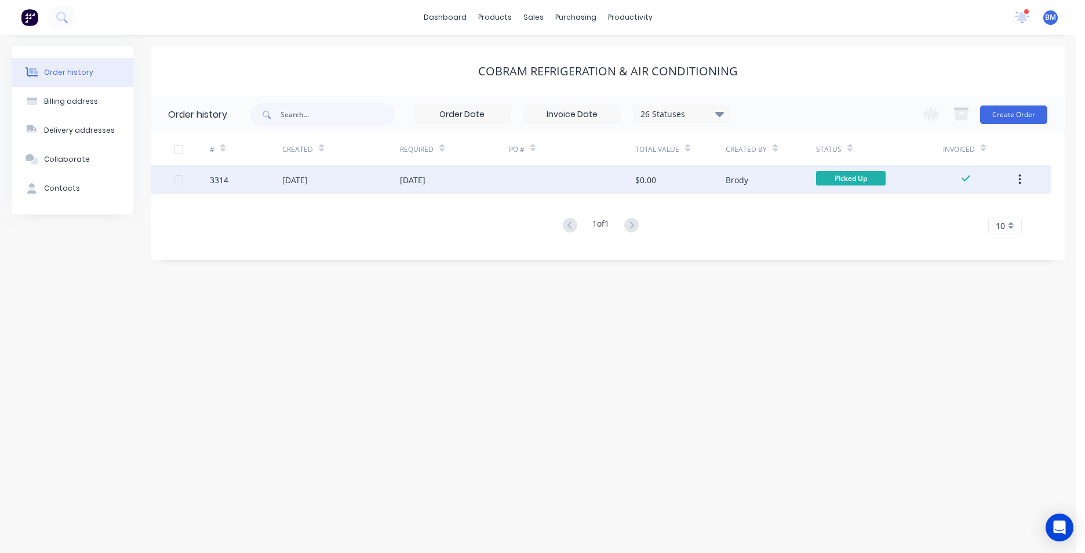
click at [527, 184] on div "$0.00" at bounding box center [680, 179] width 90 height 29
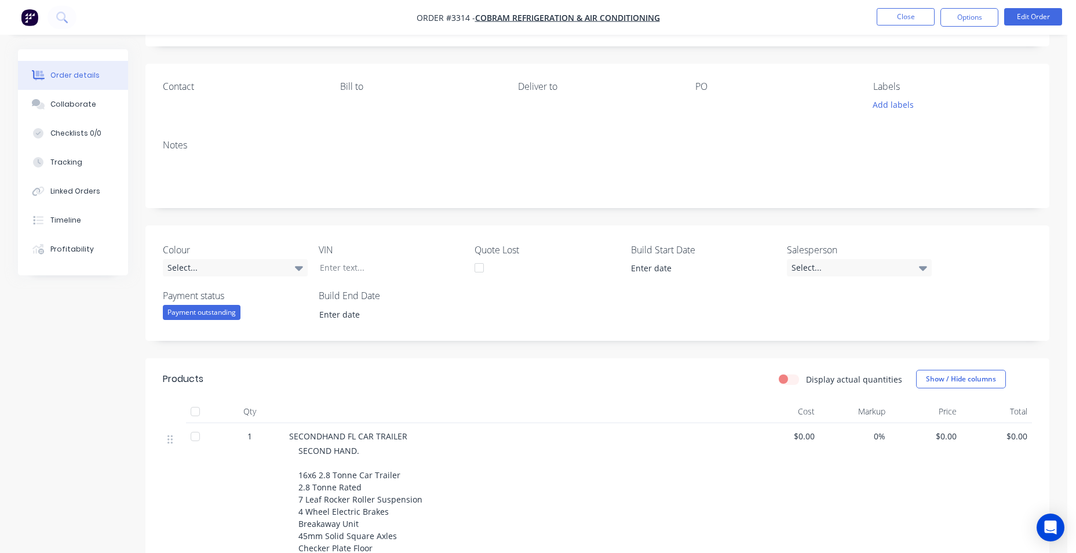
scroll to position [348, 0]
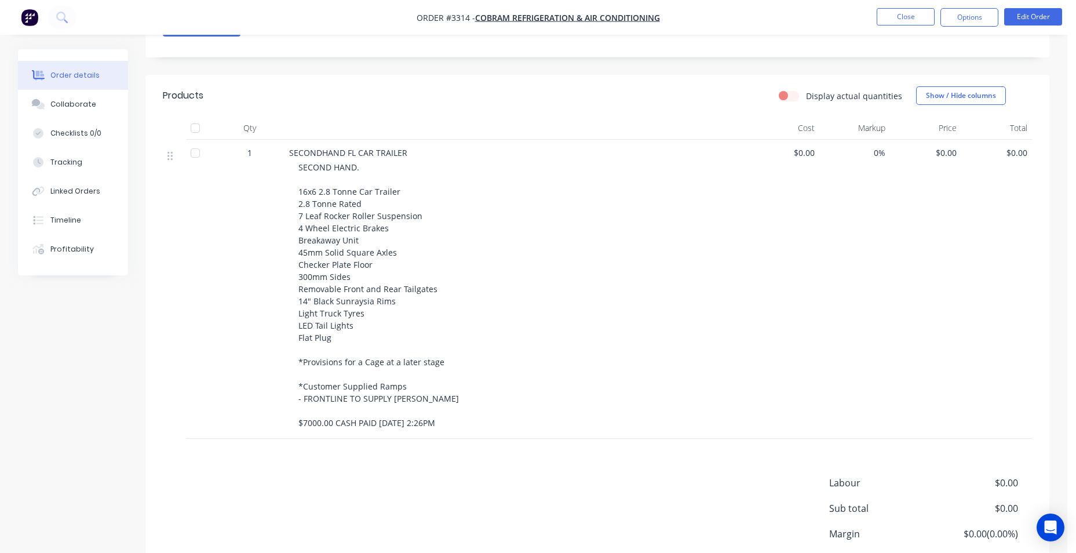
click at [336, 249] on div "SECOND HAND. 16x6 2.8 Tonne Car Trailer 2.8 Tonne Rated 7 Leaf Rocker Roller Su…" at bounding box center [521, 295] width 445 height 268
click at [330, 249] on span "SECOND HAND. 16x6 2.8 Tonne Car Trailer 2.8 Tonne Rated 7 Leaf Rocker Roller Su…" at bounding box center [380, 295] width 163 height 267
click at [327, 249] on div "SECOND HAND. 16x6 2.8 Tonne Car Trailer 2.8 Tonne Rated 7 Leaf Rocker Roller Su…" at bounding box center [521, 295] width 445 height 268
click at [444, 249] on div "SECOND HAND. 16x6 2.8 Tonne Car Trailer 2.8 Tonne Rated 7 Leaf Rocker Roller Su…" at bounding box center [521, 295] width 445 height 268
click at [418, 249] on div "SECOND HAND. 16x6 2.8 Tonne Car Trailer 2.8 Tonne Rated 7 Leaf Rocker Roller Su…" at bounding box center [521, 295] width 445 height 268
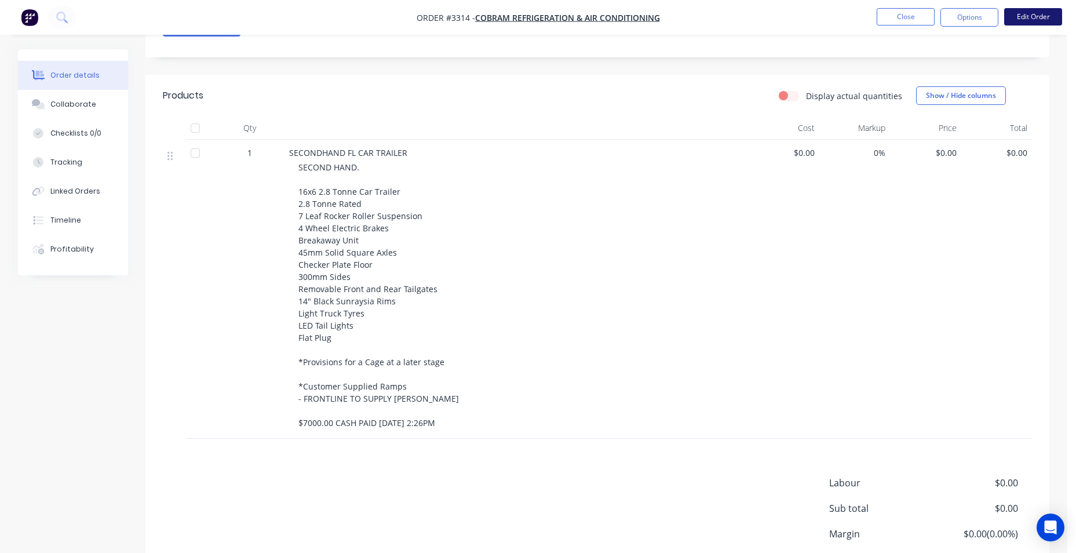
click at [527, 21] on button "Edit Order" at bounding box center [1033, 16] width 58 height 17
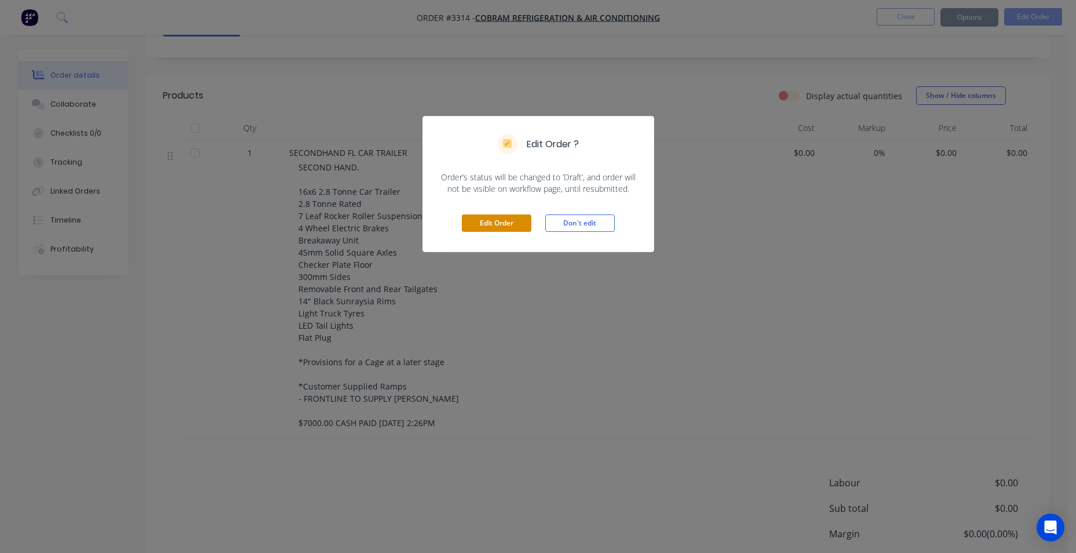
click at [512, 226] on button "Edit Order" at bounding box center [497, 222] width 70 height 17
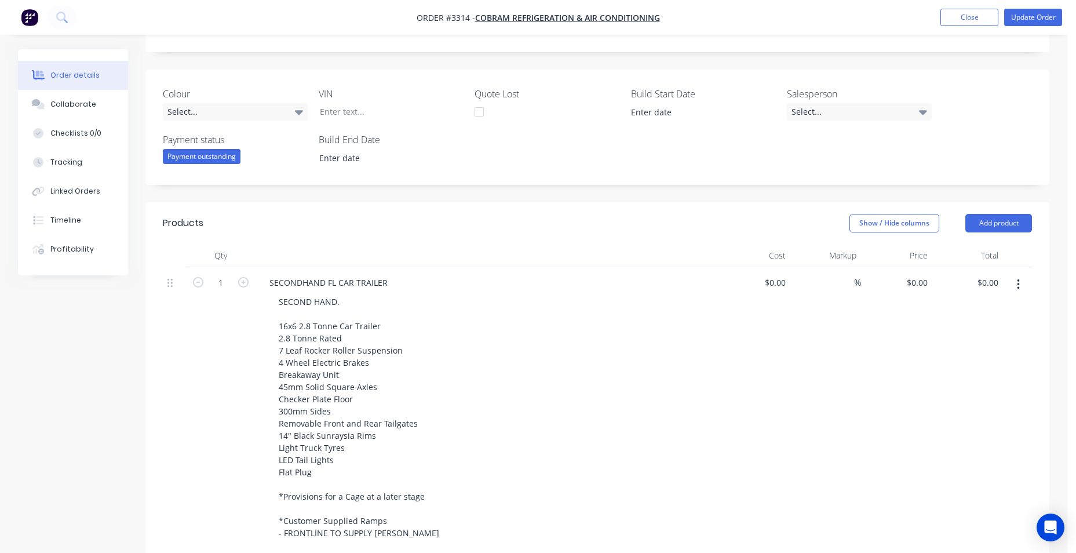
scroll to position [116, 0]
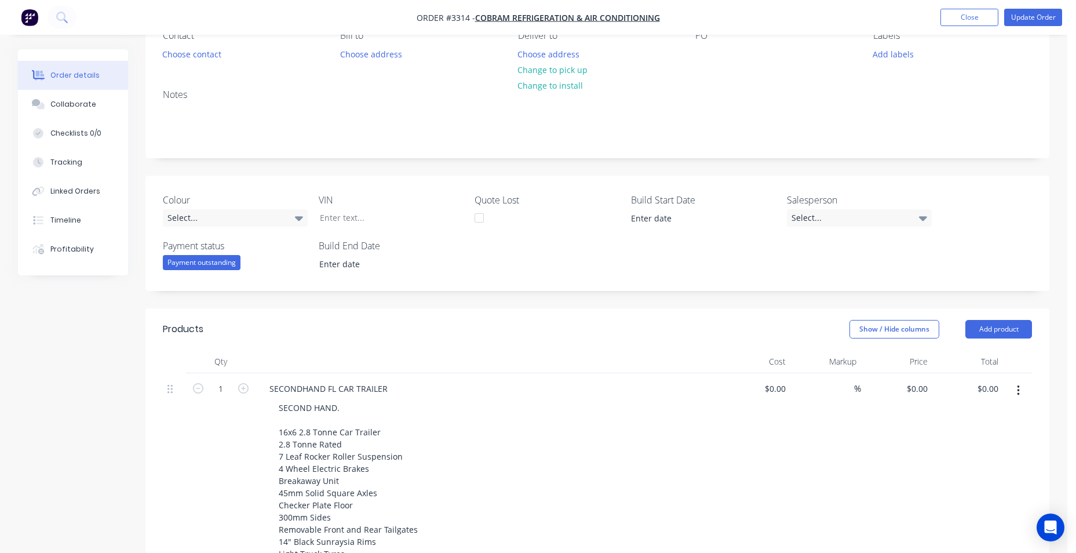
click at [209, 249] on div "Payment outstanding" at bounding box center [202, 262] width 78 height 15
click at [224, 249] on div "Payment received" at bounding box center [205, 308] width 67 height 15
click at [274, 222] on div "Select..." at bounding box center [235, 217] width 145 height 17
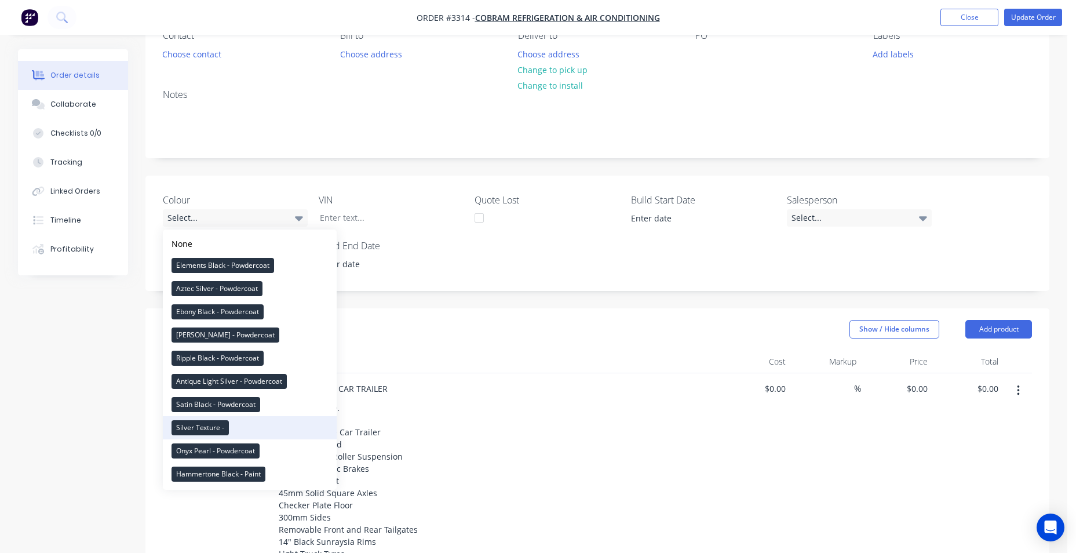
click at [193, 249] on div "Silver Texture -" at bounding box center [200, 427] width 57 height 15
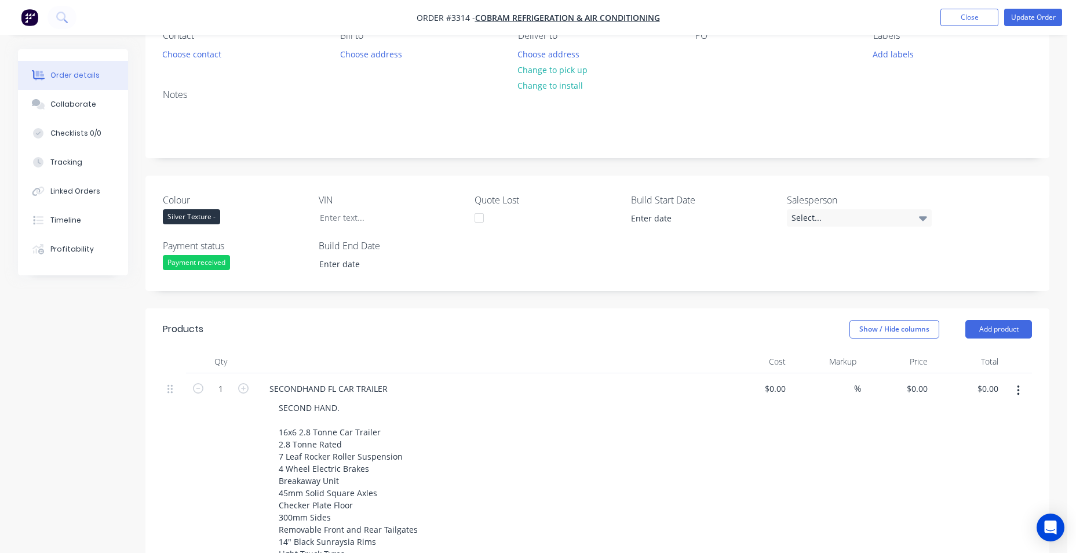
click at [209, 223] on div "Colour Silver Texture -" at bounding box center [235, 210] width 145 height 35
click at [210, 221] on div "Silver Texture -" at bounding box center [191, 216] width 57 height 15
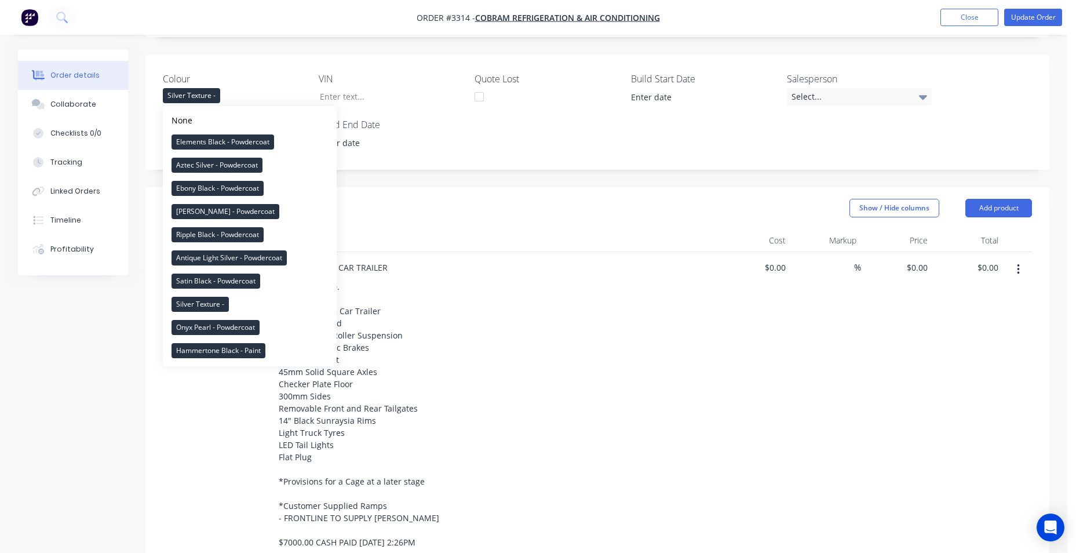
scroll to position [232, 0]
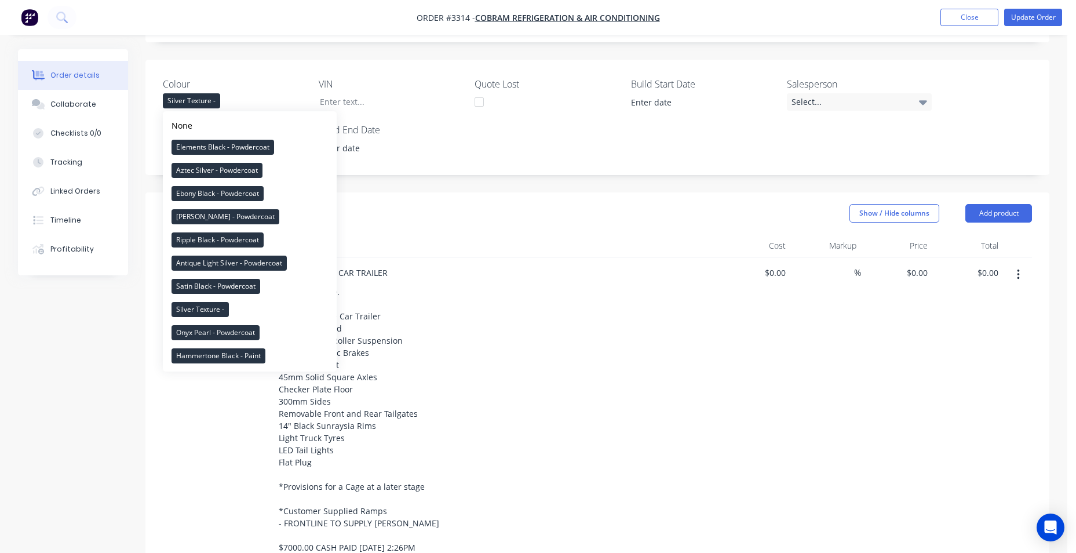
click at [527, 249] on div "SECONDHAND FL CAR TRAILER" at bounding box center [487, 272] width 454 height 17
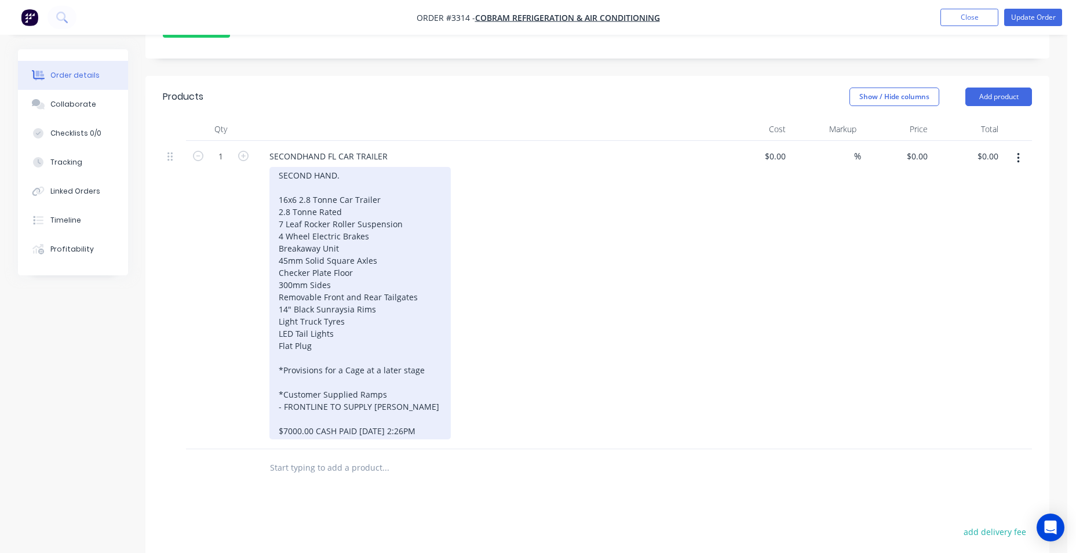
scroll to position [348, 0]
click at [425, 249] on div "SECOND HAND. 16x6 2.8 Tonne Car Trailer 2.8 Tonne Rated 7 Leaf Rocker Roller Su…" at bounding box center [360, 304] width 181 height 272
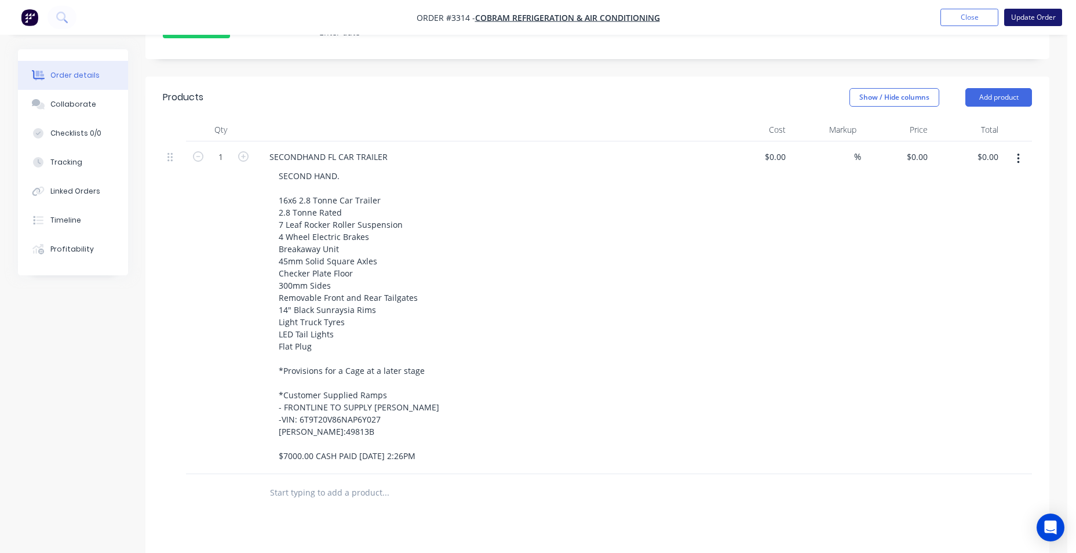
click at [527, 16] on button "Update Order" at bounding box center [1033, 17] width 58 height 17
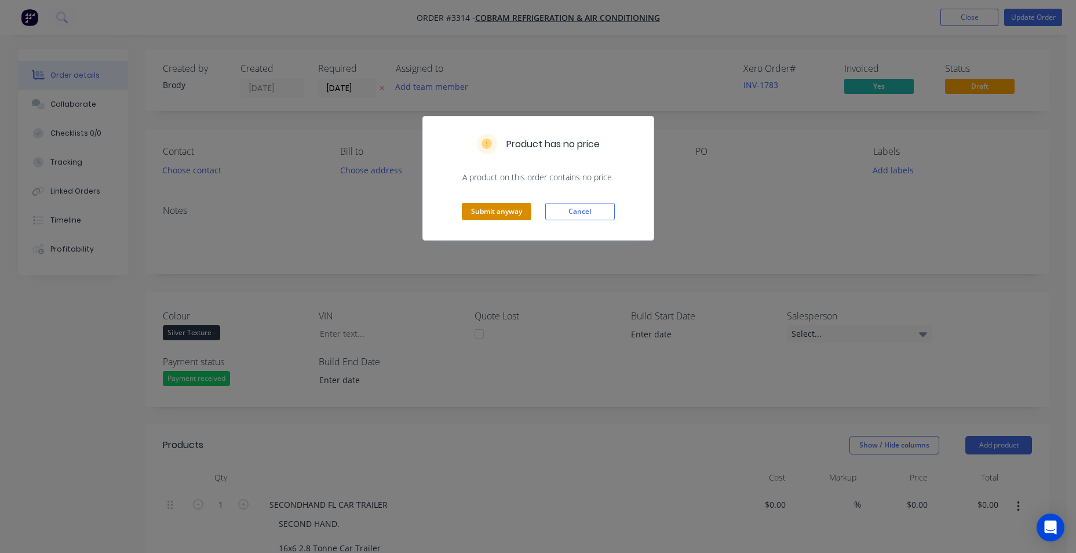
click at [498, 208] on button "Submit anyway" at bounding box center [497, 211] width 70 height 17
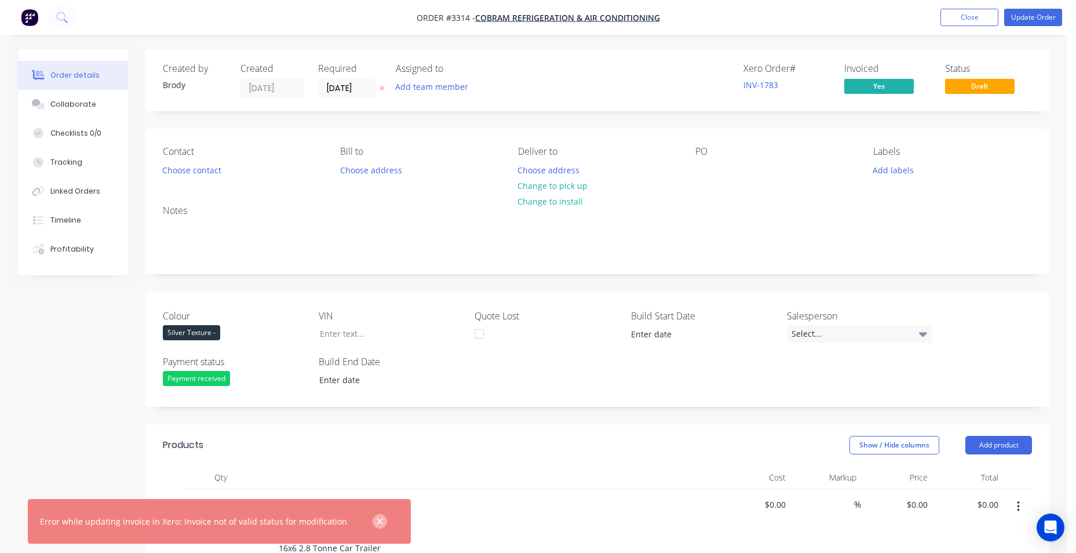
click at [376, 249] on button "button" at bounding box center [380, 521] width 14 height 14
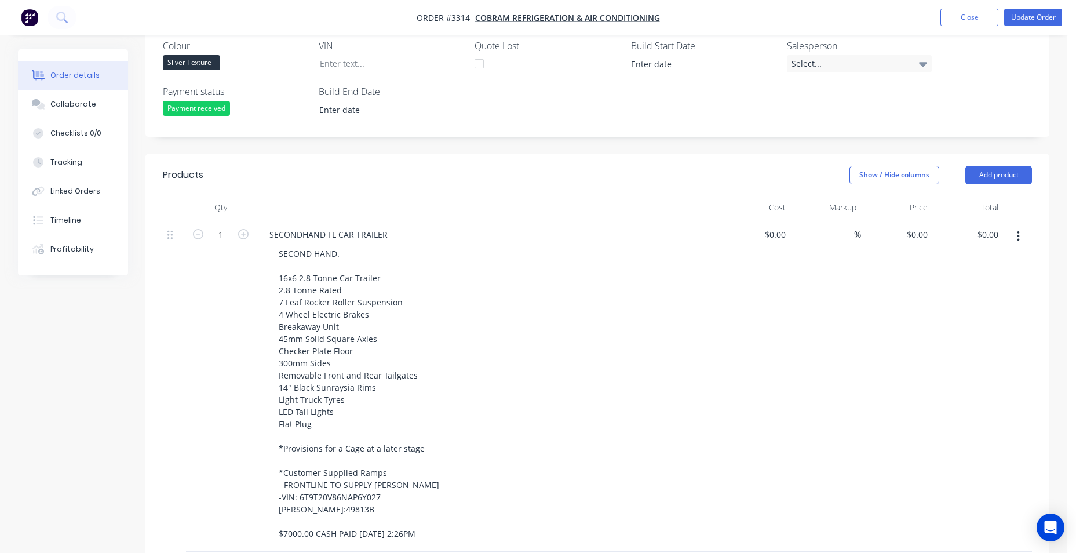
scroll to position [232, 0]
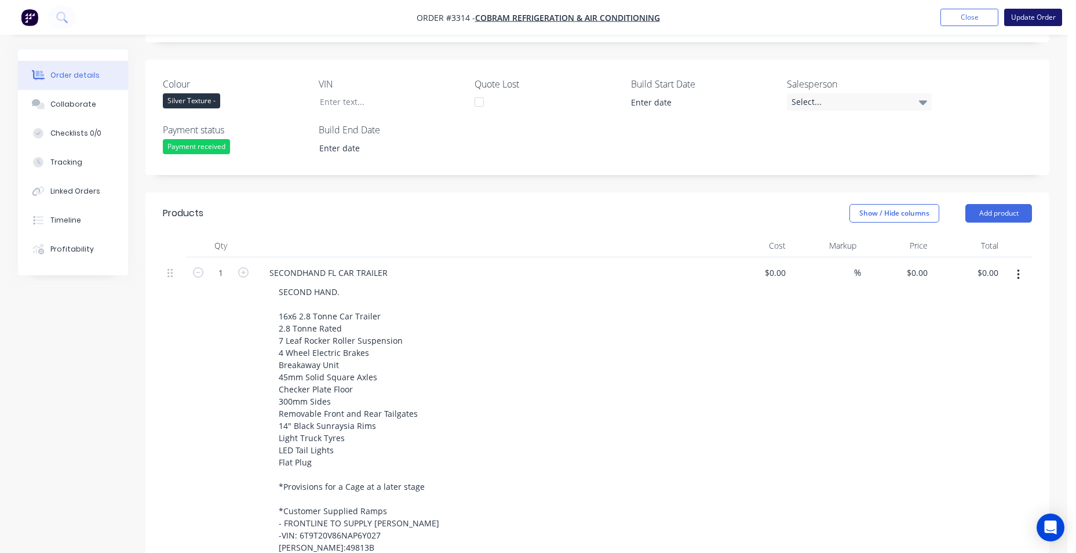
click at [527, 17] on button "Update Order" at bounding box center [1033, 17] width 58 height 17
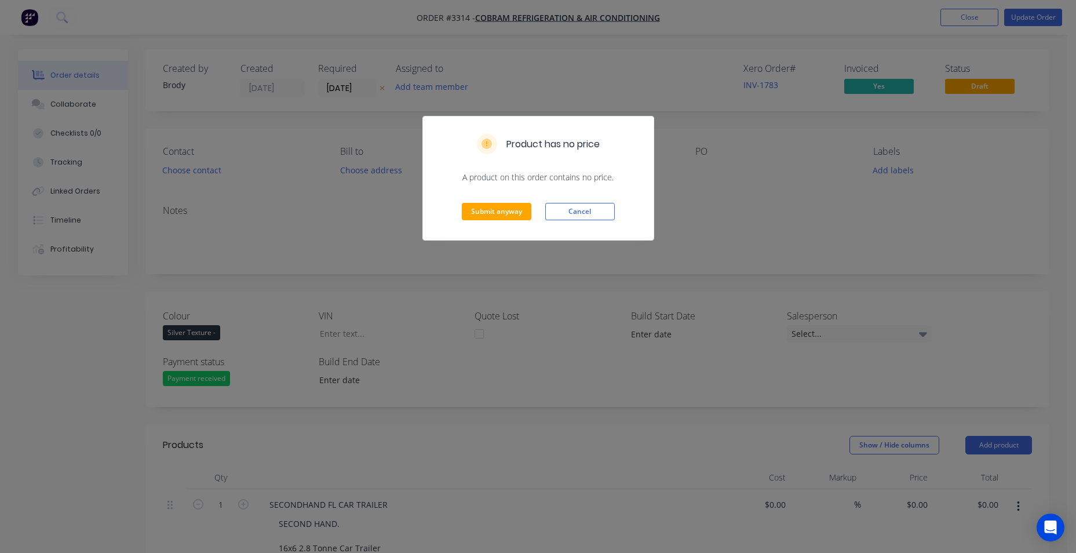
click at [453, 212] on div "Submit anyway Cancel" at bounding box center [538, 211] width 231 height 57
click at [490, 209] on button "Submit anyway" at bounding box center [497, 211] width 70 height 17
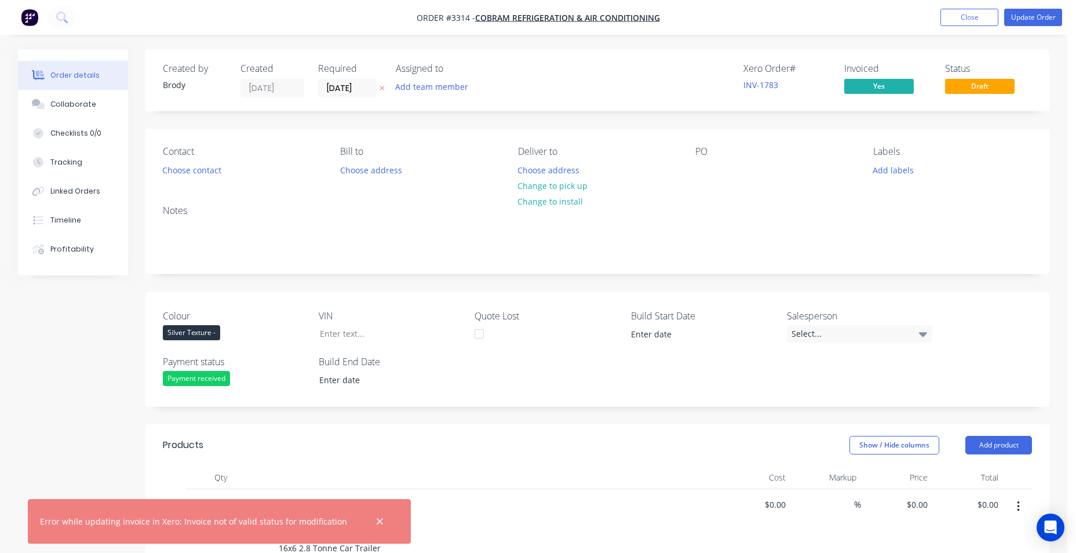
click at [218, 249] on div "Payment received" at bounding box center [196, 378] width 67 height 15
click at [226, 249] on button "Payment outstanding" at bounding box center [250, 447] width 174 height 23
click at [527, 91] on span "Yes" at bounding box center [879, 86] width 70 height 14
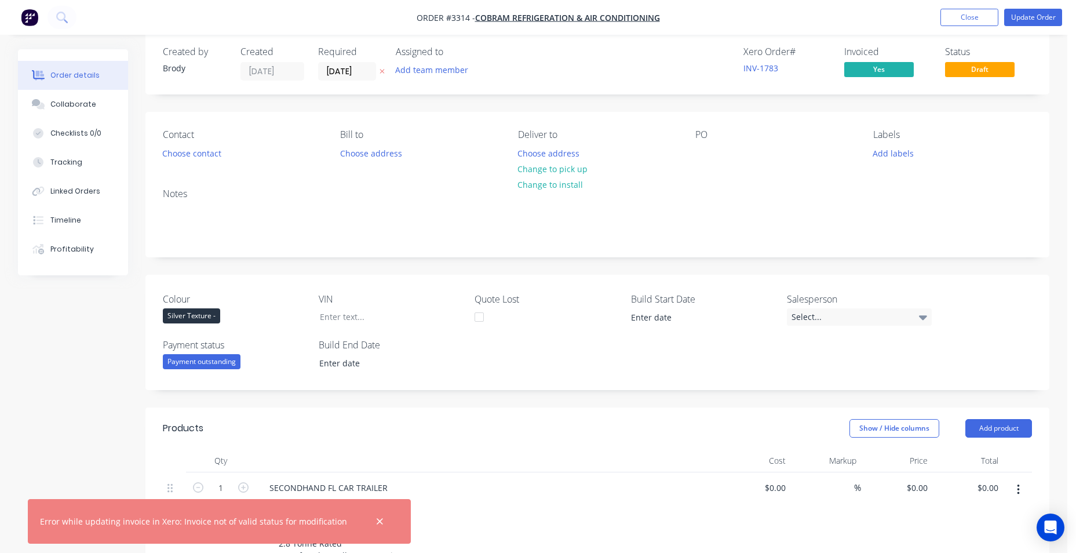
scroll to position [174, 0]
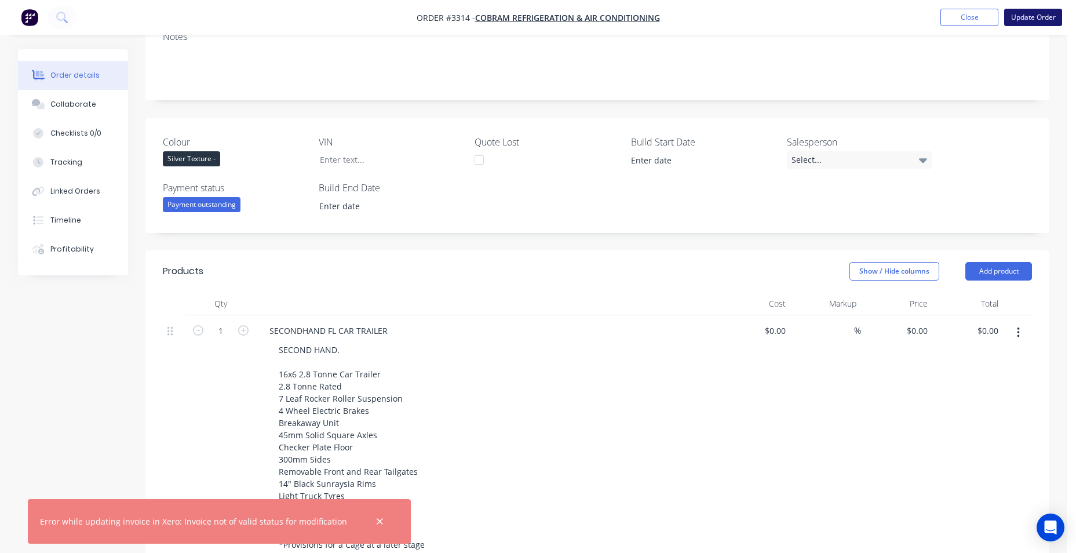
click at [527, 17] on button "Update Order" at bounding box center [1033, 17] width 58 height 17
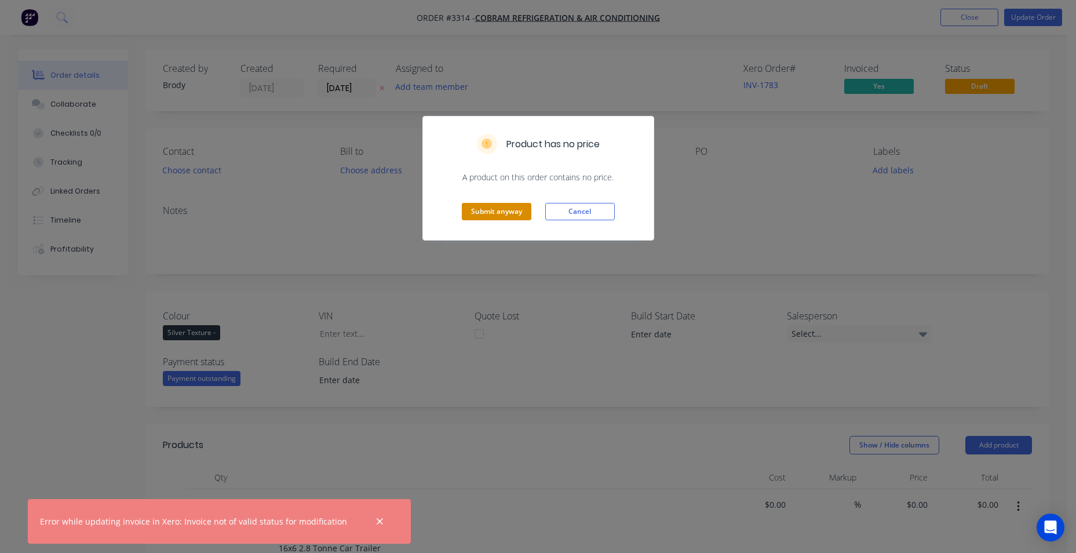
click at [501, 213] on button "Submit anyway" at bounding box center [497, 211] width 70 height 17
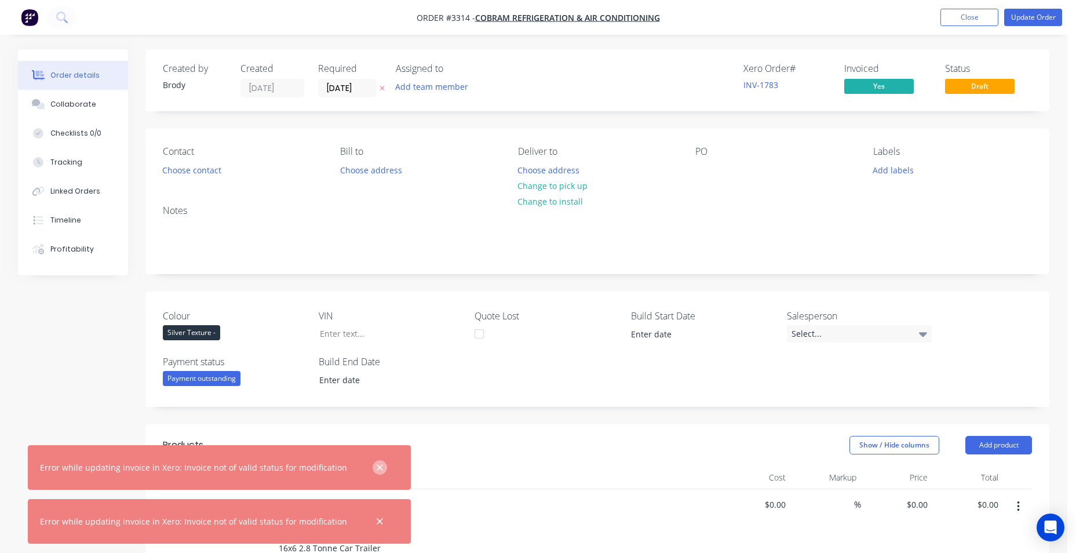
click at [376, 249] on icon "button" at bounding box center [380, 468] width 8 height 10
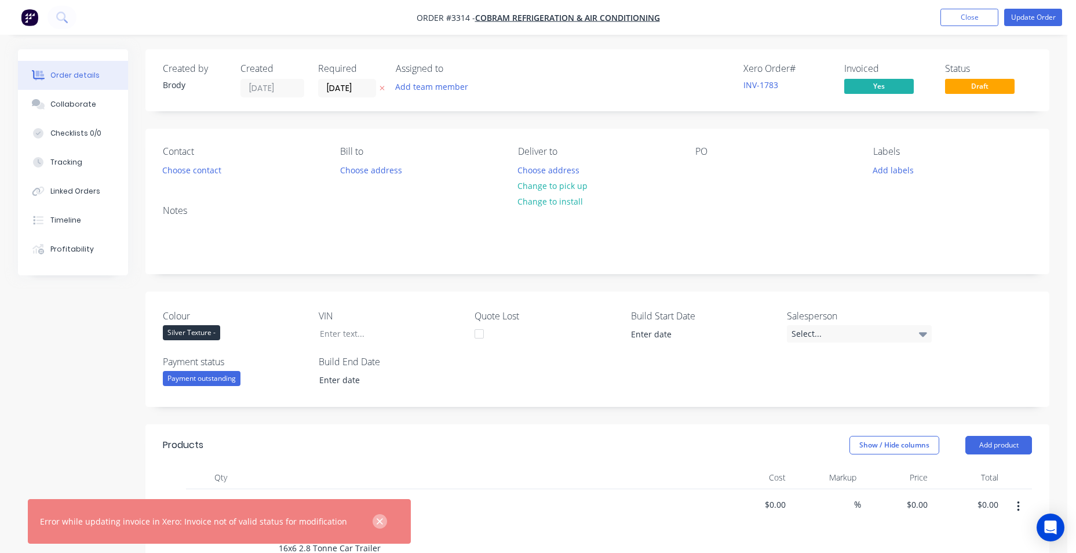
click at [377, 249] on icon "button" at bounding box center [380, 521] width 6 height 6
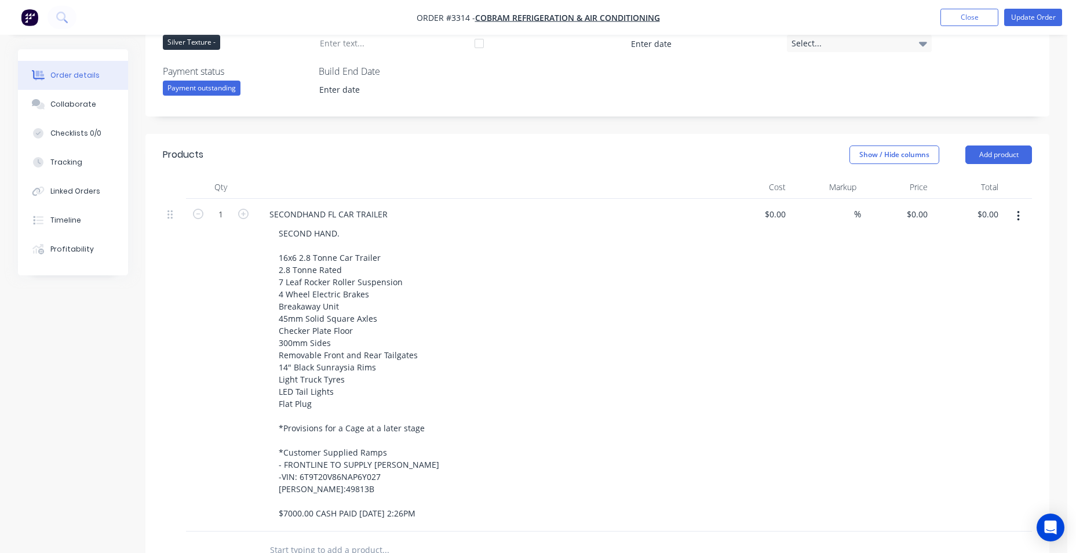
scroll to position [116, 0]
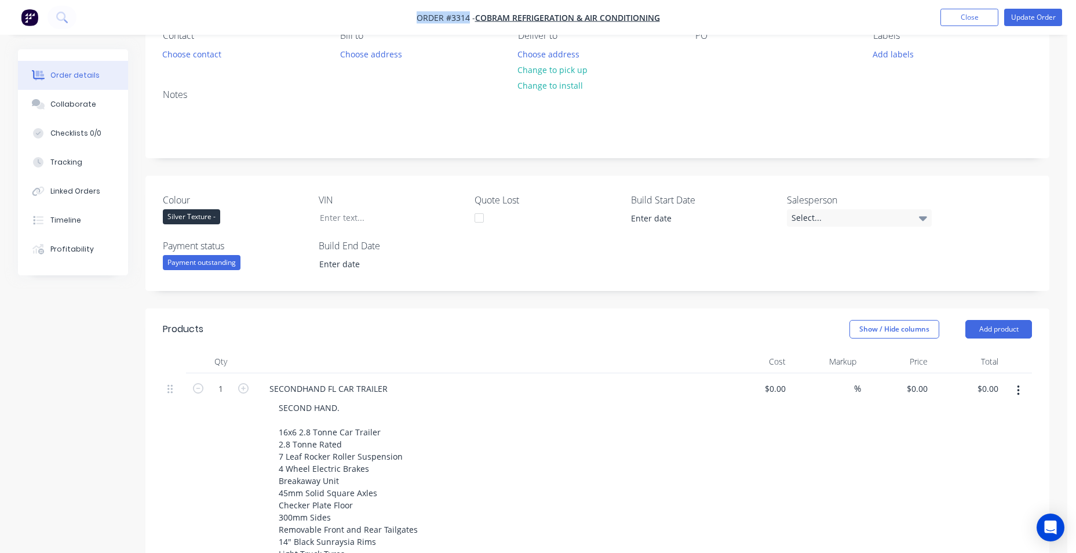
drag, startPoint x: 468, startPoint y: 19, endPoint x: 441, endPoint y: 28, distance: 28.4
click at [441, 28] on nav "Order #3314 - Cobram Refrigeration & AIR Conditioning Add product Close Update …" at bounding box center [538, 17] width 1076 height 35
drag, startPoint x: 441, startPoint y: 28, endPoint x: 423, endPoint y: 20, distance: 20.0
copy span "Order #3314"
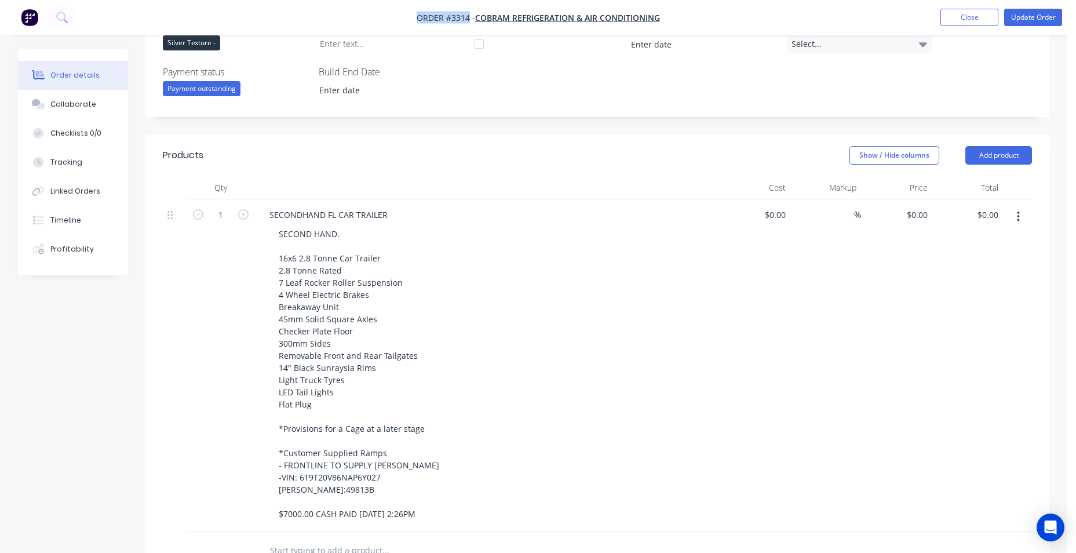
scroll to position [0, 0]
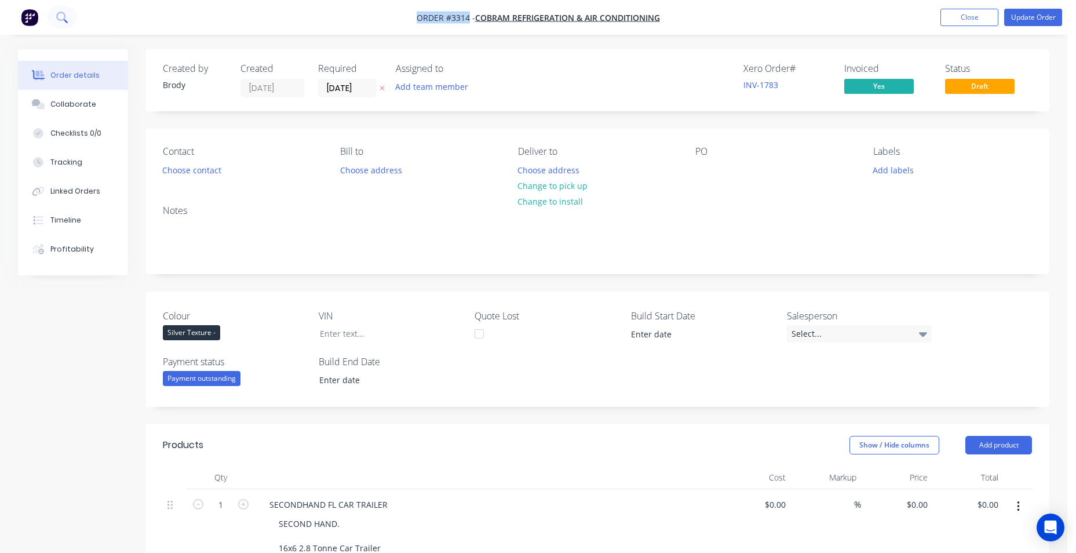
click at [50, 17] on button at bounding box center [62, 17] width 29 height 23
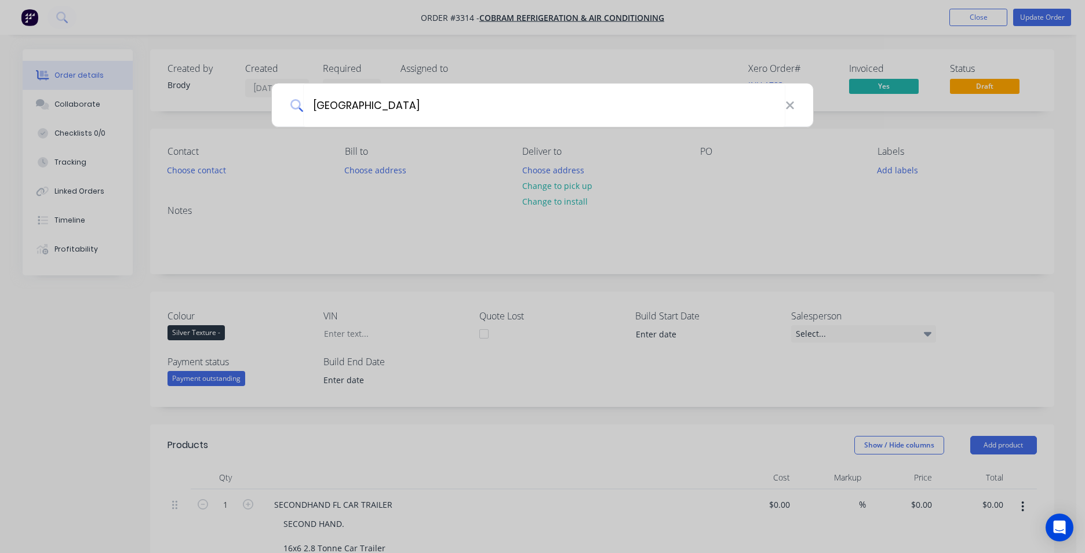
type input "[GEOGRAPHIC_DATA]"
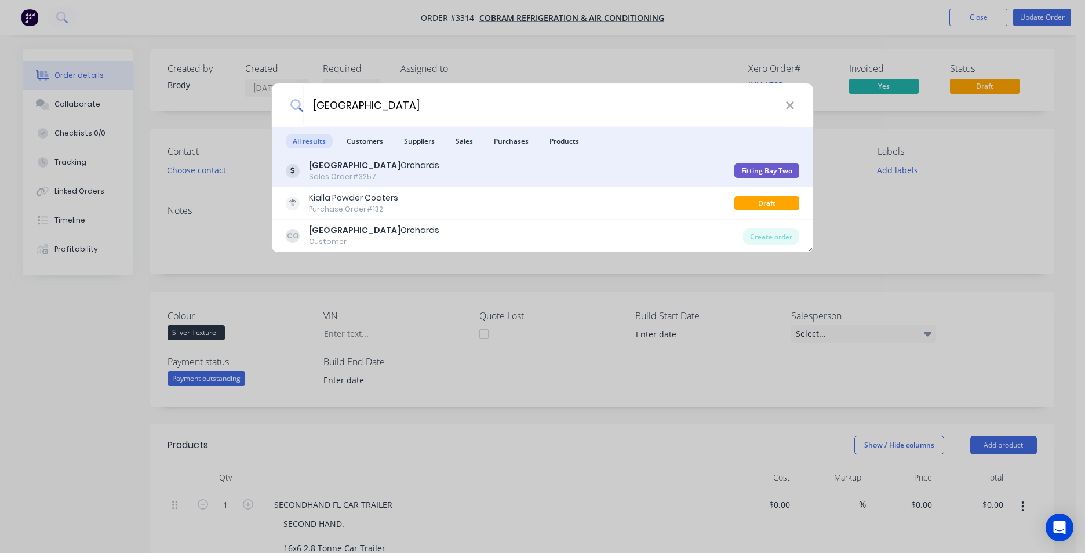
click at [458, 169] on div "[GEOGRAPHIC_DATA] Orchards Sales Order #3257" at bounding box center [510, 170] width 449 height 23
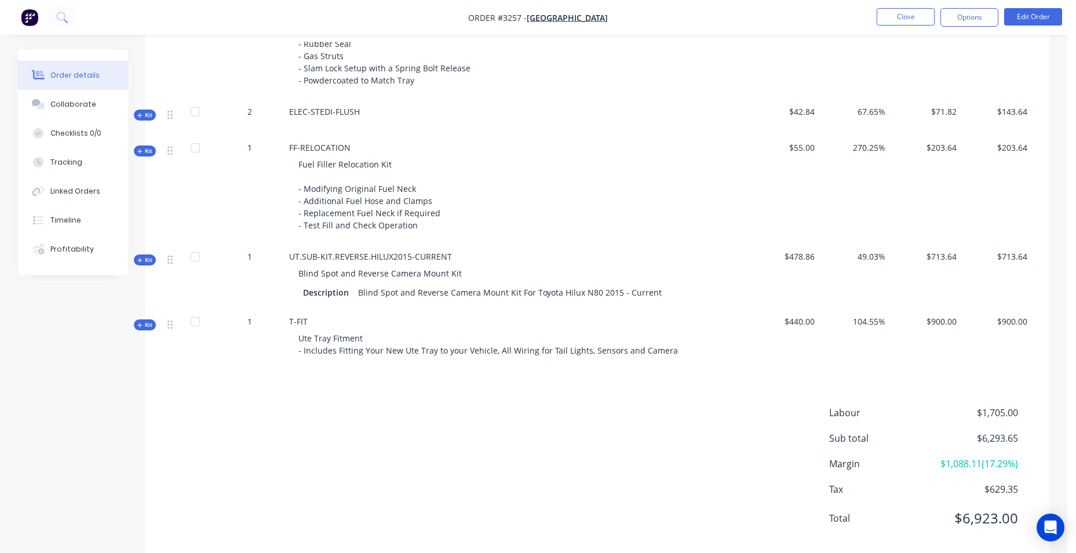
scroll to position [927, 0]
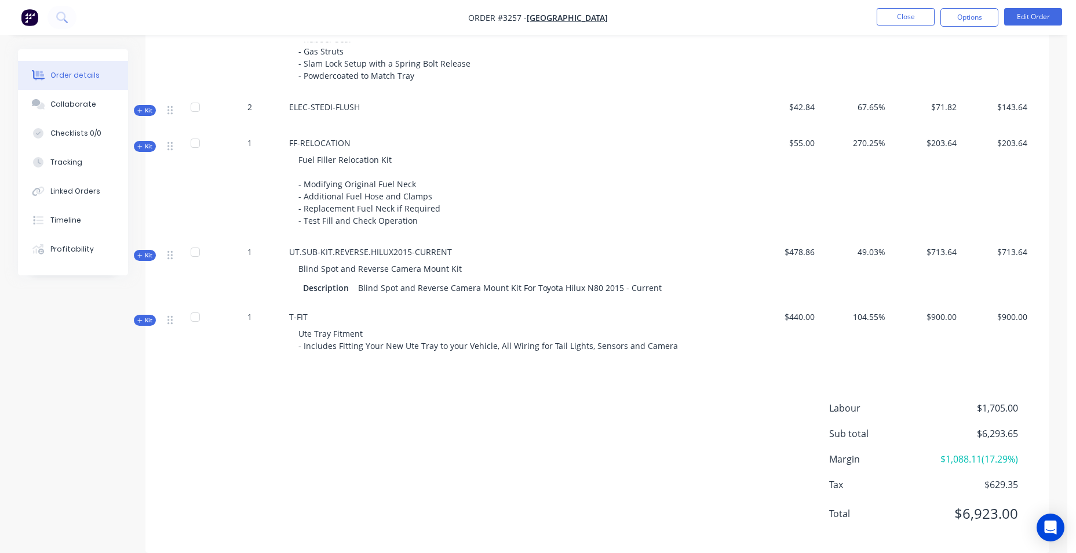
click at [307, 249] on span "Blind Spot and Reverse Camera Mount Kit" at bounding box center [380, 268] width 163 height 11
click at [311, 249] on span "UT.SUB-KIT.REVERSE.HILUX2015-CURRENT" at bounding box center [370, 251] width 163 height 11
drag, startPoint x: 290, startPoint y: 250, endPoint x: 445, endPoint y: 252, distance: 155.3
click at [445, 249] on span "UT.SUB-KIT.REVERSE.HILUX2015-CURRENT" at bounding box center [370, 251] width 163 height 11
drag, startPoint x: 445, startPoint y: 252, endPoint x: 390, endPoint y: 253, distance: 55.7
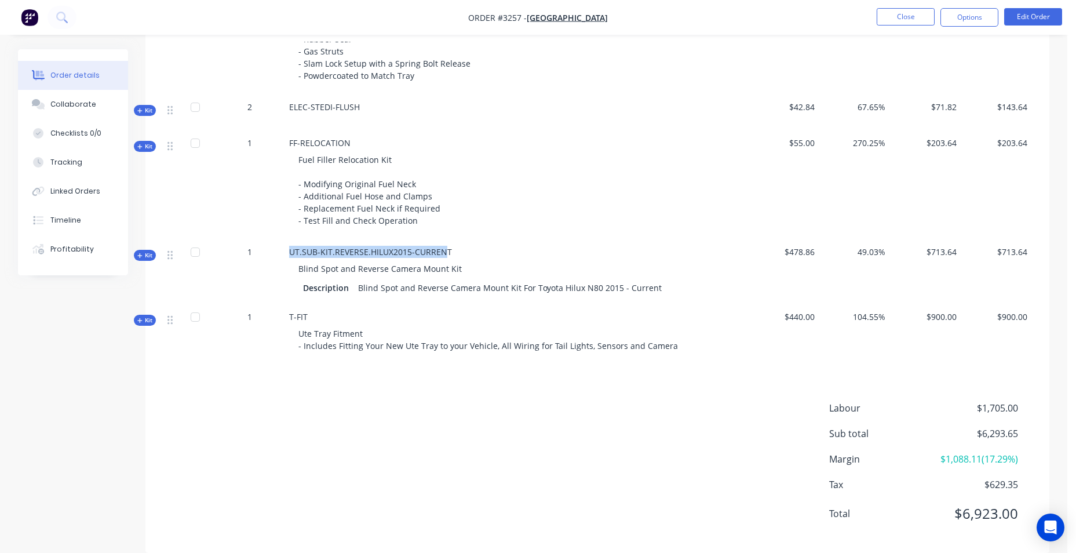
click at [435, 247] on span "UT.SUB-KIT.REVERSE.HILUX2015-CURRENT" at bounding box center [370, 251] width 163 height 11
click at [299, 249] on span "UT.SUB-KIT.REVERSE.HILUX2015-CURRENT" at bounding box center [370, 251] width 163 height 11
click at [305, 222] on span "Fuel Filler Relocation Kit - Modifying Original Fuel Neck - Additional Fuel Hos…" at bounding box center [370, 190] width 142 height 72
drag, startPoint x: 290, startPoint y: 252, endPoint x: 460, endPoint y: 249, distance: 170.4
click at [460, 249] on div "UT.SUB-KIT.REVERSE.HILUX2015-CURRENT Blind Spot and Reverse Camera Mount Kit De…" at bounding box center [517, 271] width 464 height 65
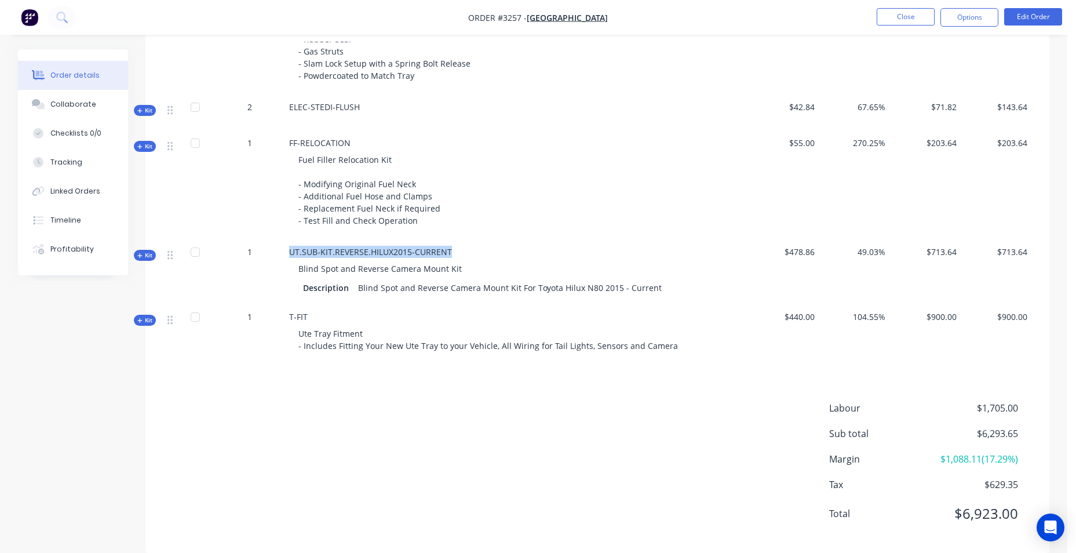
drag, startPoint x: 460, startPoint y: 249, endPoint x: 429, endPoint y: 250, distance: 30.8
copy span "UT.SUB-KIT.REVERSE.HILUX2015-CURRENT"
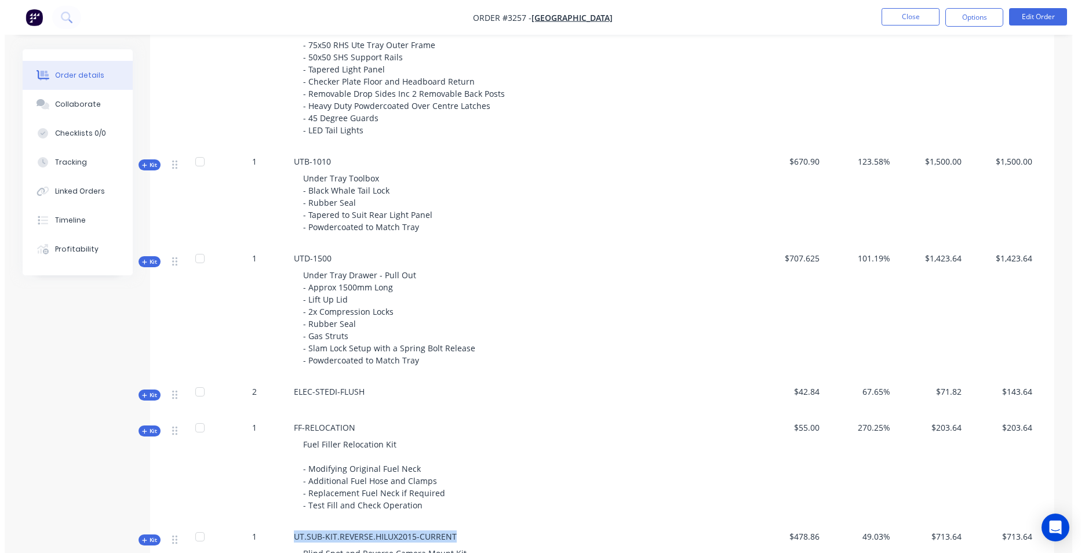
scroll to position [580, 0]
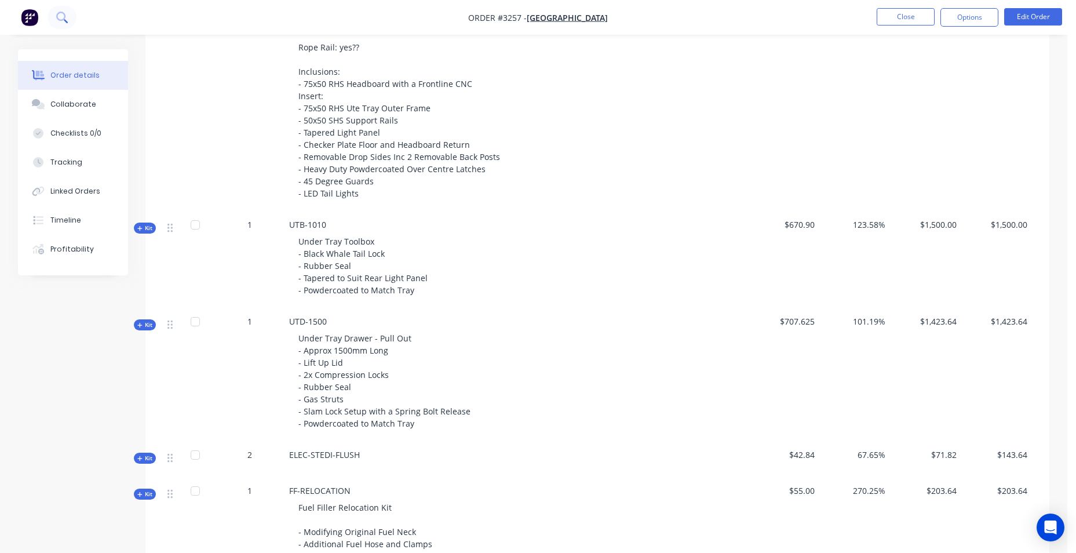
click at [68, 13] on button at bounding box center [62, 17] width 29 height 23
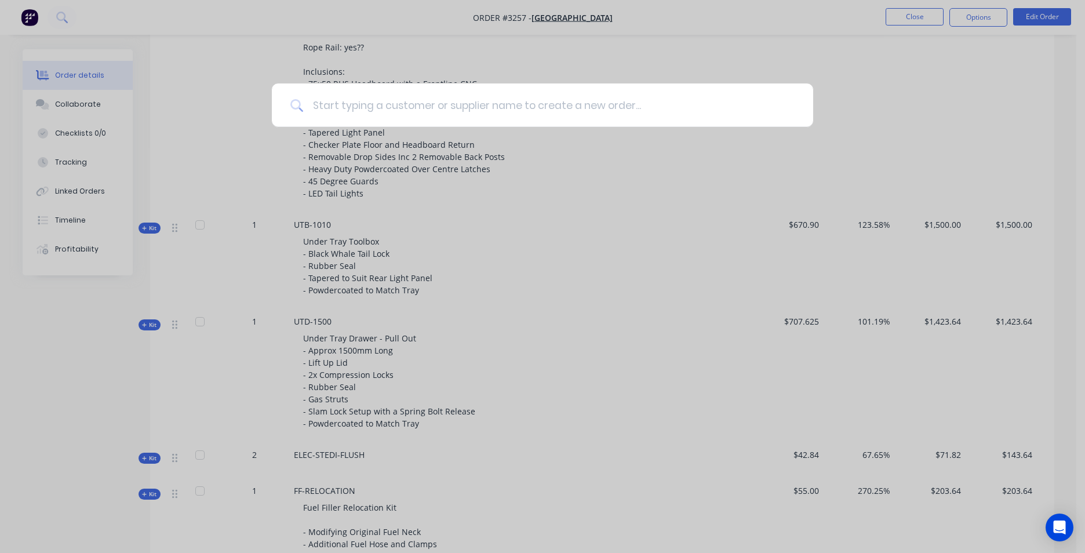
click at [354, 114] on input at bounding box center [549, 104] width 492 height 43
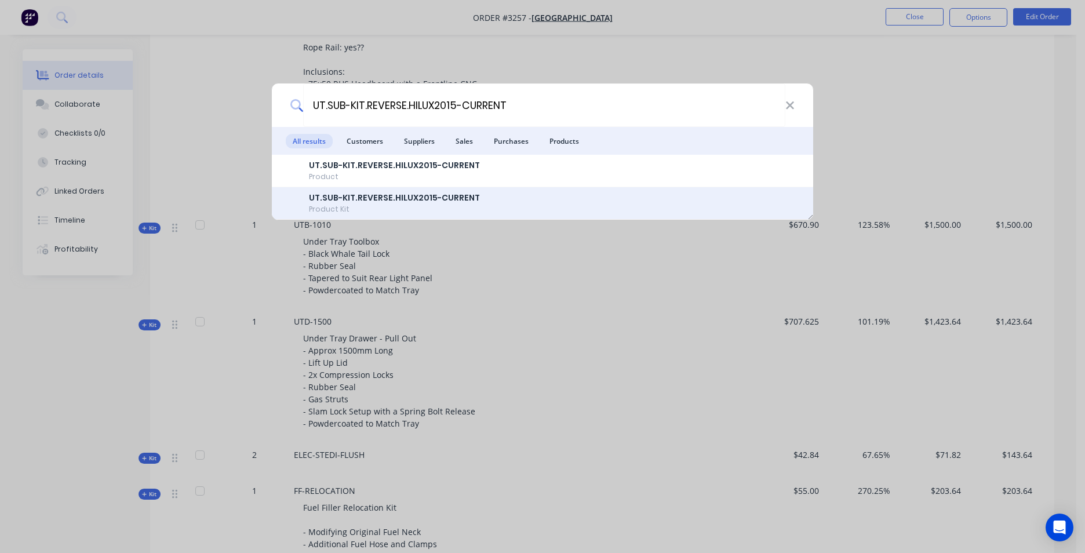
type input "UT.SUB-KIT.REVERSE.HILUX2015-CURRENT"
click at [521, 202] on div "UT.SUB-KIT.REVERSE.HILUX2015-CURRENT Product Kit" at bounding box center [543, 203] width 514 height 23
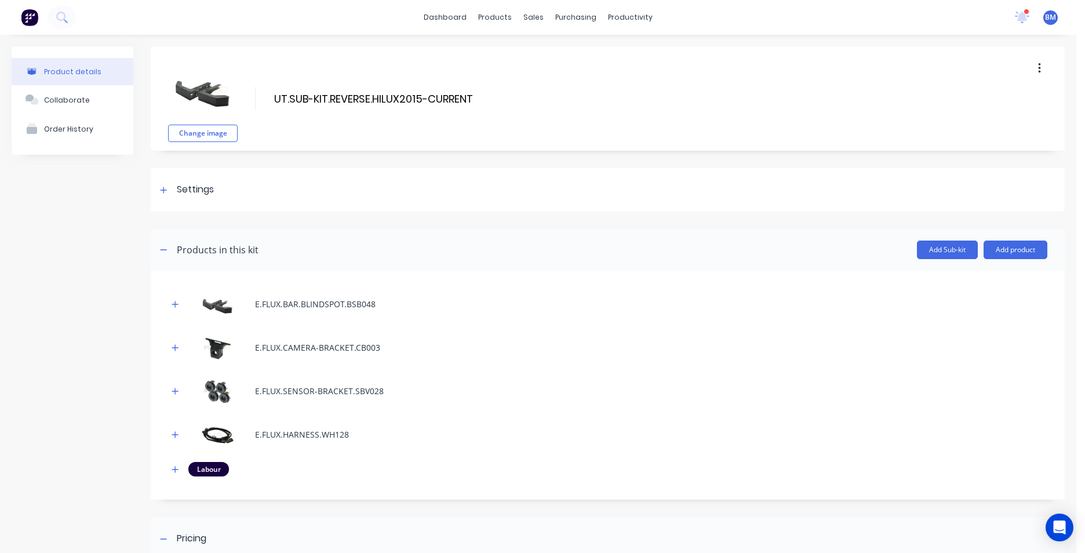
click at [93, 71] on div "Product details" at bounding box center [72, 71] width 57 height 9
click at [483, 19] on div "products" at bounding box center [494, 17] width 45 height 17
click at [72, 10] on button at bounding box center [62, 17] width 29 height 23
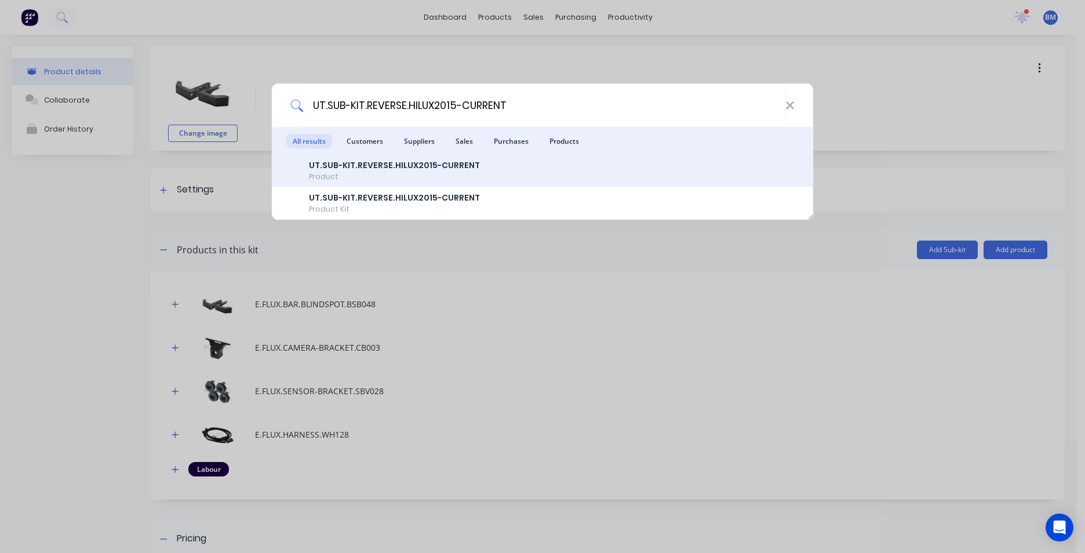
type input "UT.SUB-KIT.REVERSE.HILUX2015-CURRENT"
click at [454, 175] on div "Product" at bounding box center [394, 177] width 171 height 10
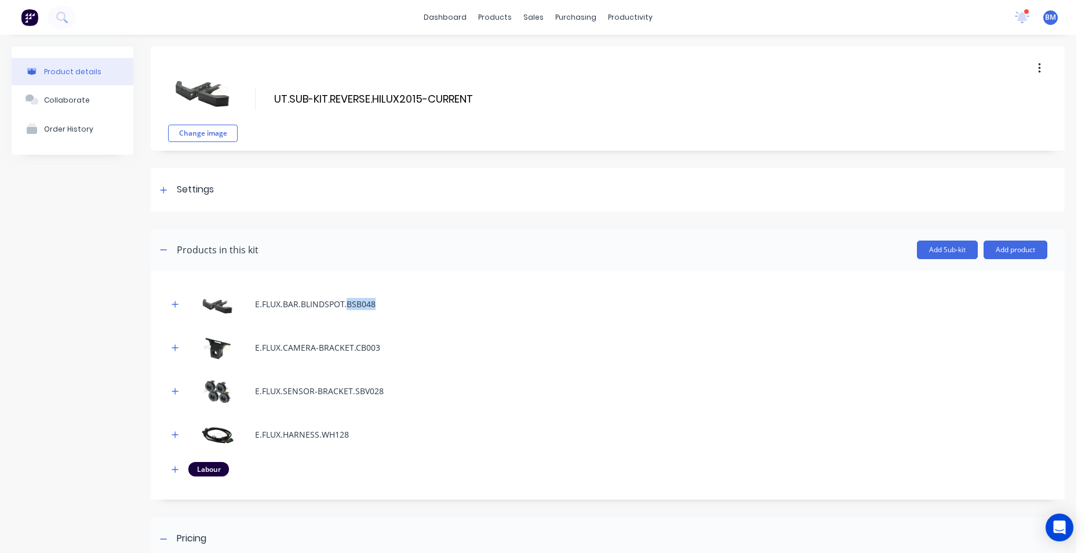
drag, startPoint x: 374, startPoint y: 303, endPoint x: 347, endPoint y: 308, distance: 27.7
click at [347, 249] on div "E.FLUX.BAR.BLINDSPOT.BSB048" at bounding box center [607, 304] width 879 height 32
copy div "BSB048"
click at [55, 16] on button at bounding box center [62, 17] width 29 height 23
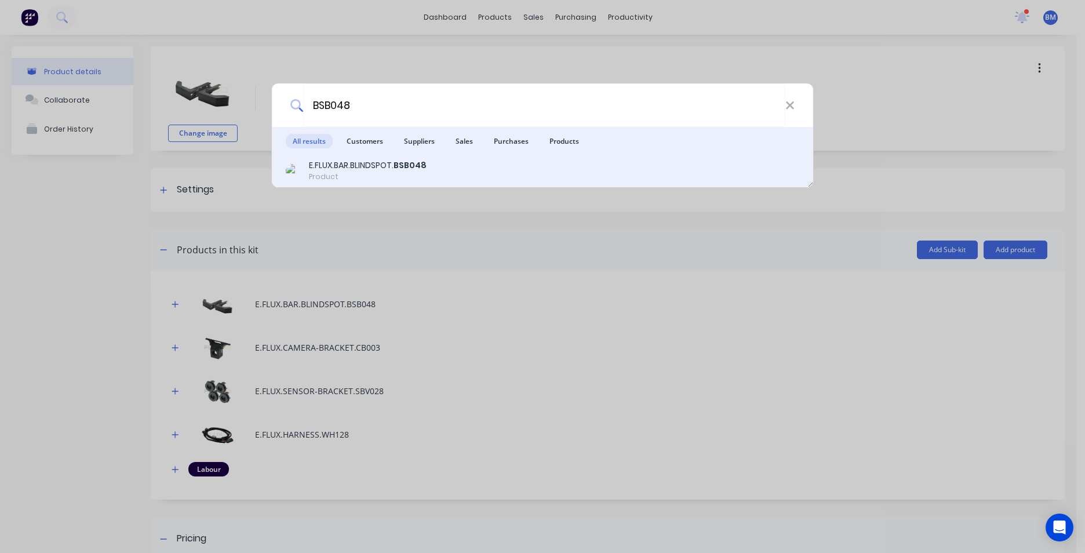
type input "BSB048"
click at [339, 169] on div "E.FLUX.BAR.BLINDSPOT. BSB048" at bounding box center [368, 165] width 118 height 12
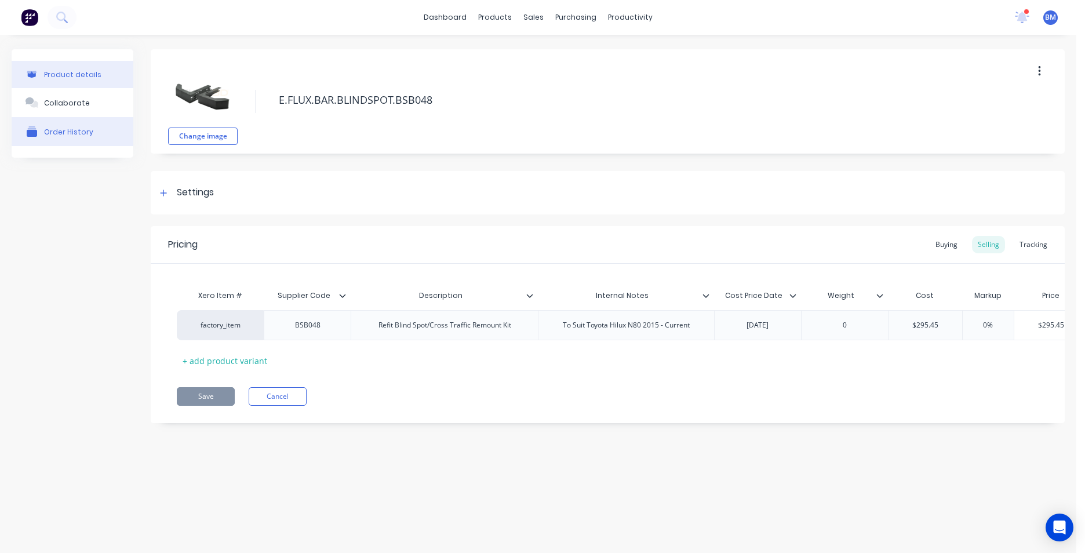
click at [41, 132] on button "Order History" at bounding box center [73, 131] width 122 height 29
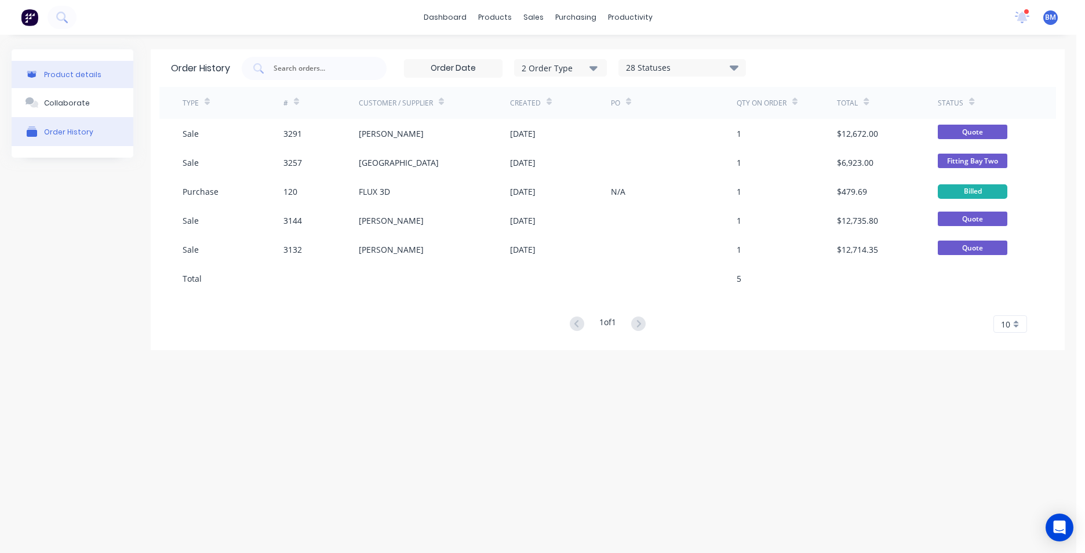
click at [51, 77] on div "Product details" at bounding box center [72, 74] width 57 height 9
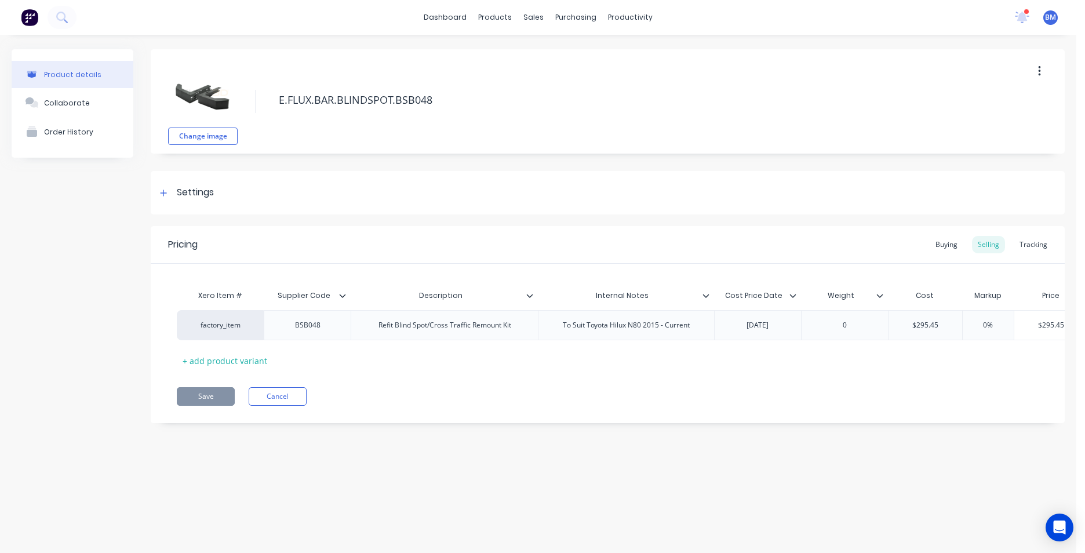
type textarea "x"
click at [527, 242] on div "Tracking" at bounding box center [1033, 244] width 39 height 17
